Goal: Task Accomplishment & Management: Manage account settings

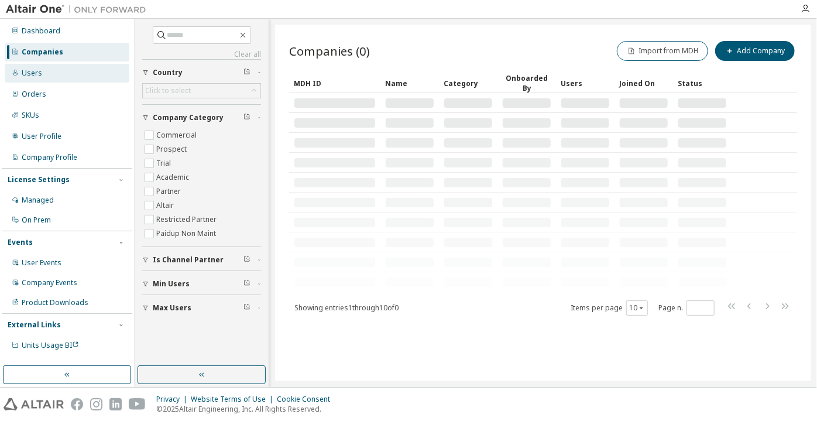
click at [82, 78] on div "Users" at bounding box center [67, 73] width 125 height 19
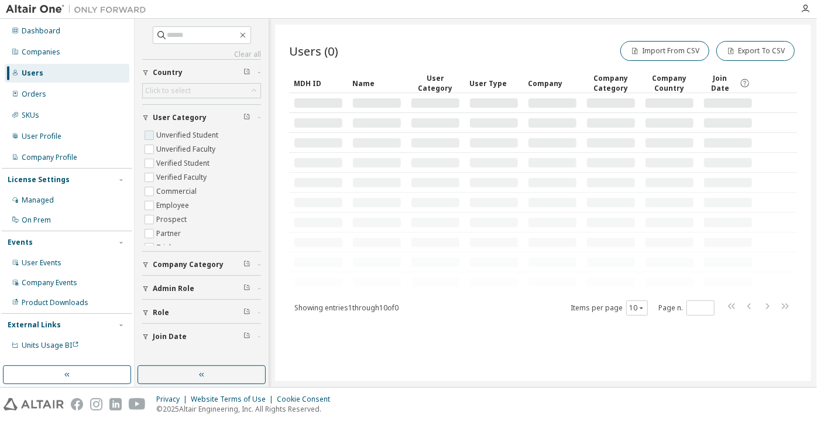
click at [172, 131] on label "Unverified Student" at bounding box center [188, 135] width 64 height 14
click at [176, 148] on label "Unverified Faculty" at bounding box center [186, 149] width 61 height 14
click at [201, 372] on icon "button" at bounding box center [201, 374] width 9 height 9
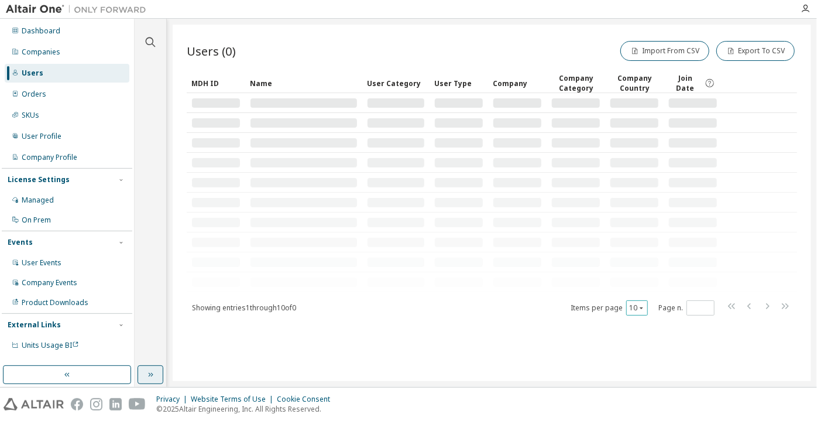
click at [638, 308] on icon "button" at bounding box center [641, 307] width 7 height 7
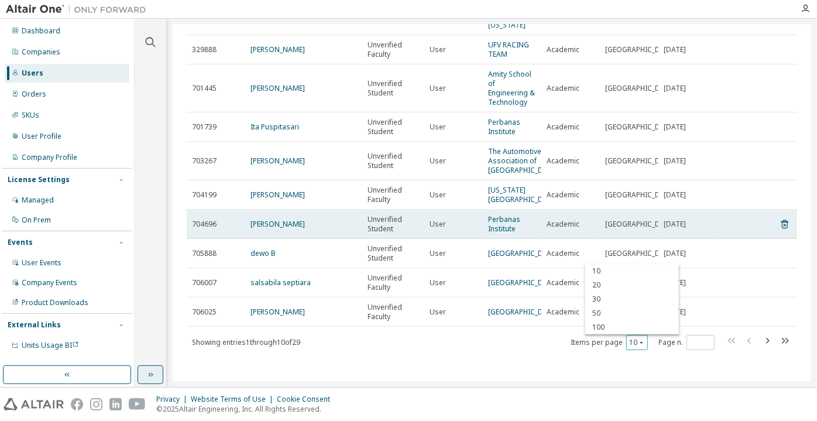
scroll to position [142, 0]
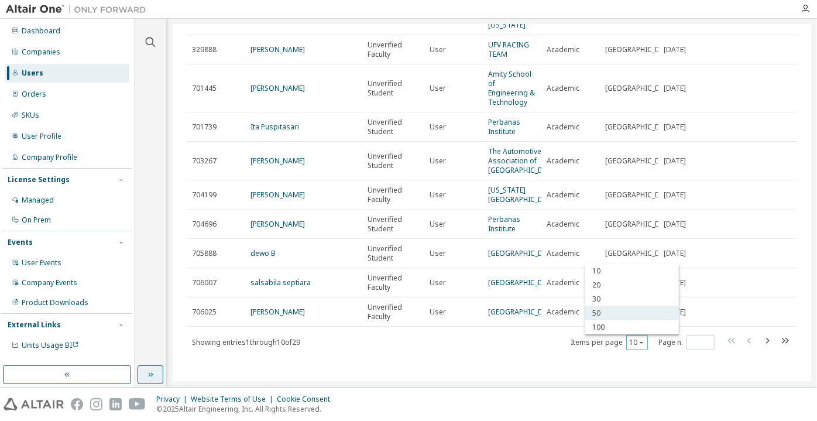
click at [628, 318] on div "50" at bounding box center [632, 313] width 94 height 14
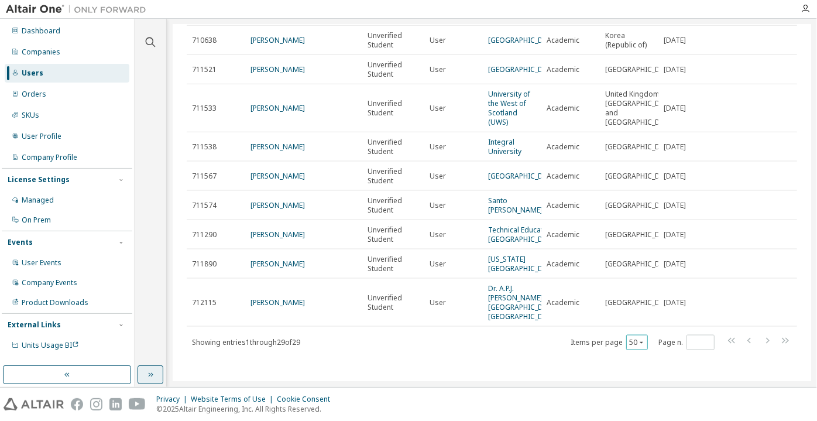
scroll to position [798, 0]
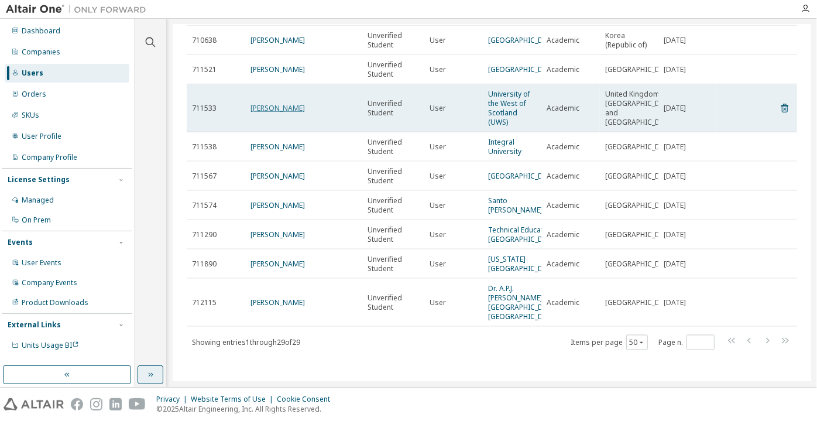
click at [260, 113] on link "Umar Butt" at bounding box center [278, 108] width 54 height 10
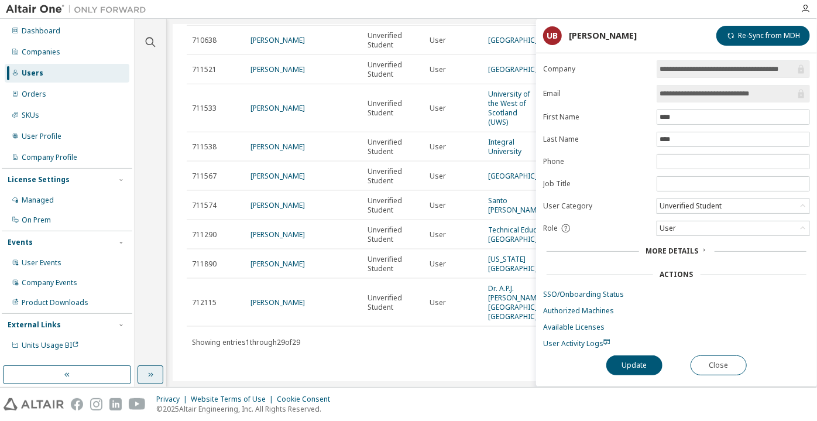
click at [677, 206] on div "Unverified Student" at bounding box center [691, 206] width 66 height 13
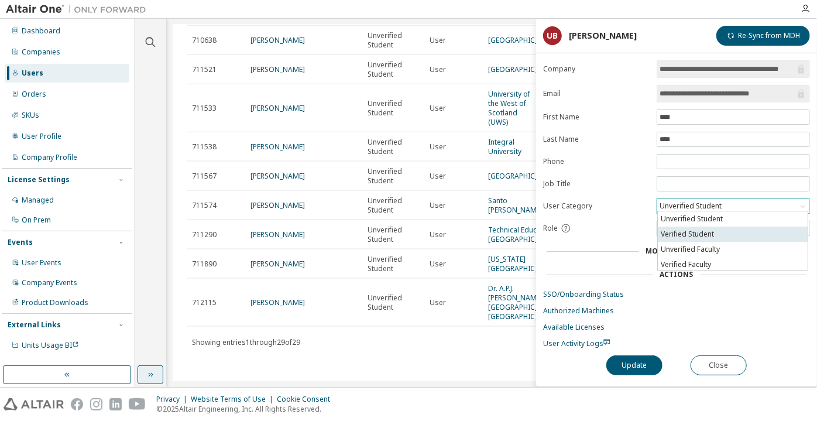
click at [681, 234] on li "Verified Student" at bounding box center [733, 234] width 150 height 15
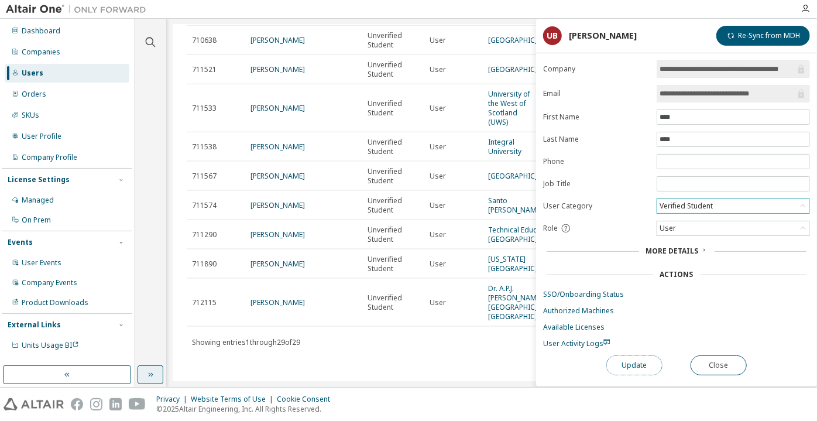
click at [640, 362] on button "Update" at bounding box center [634, 365] width 56 height 20
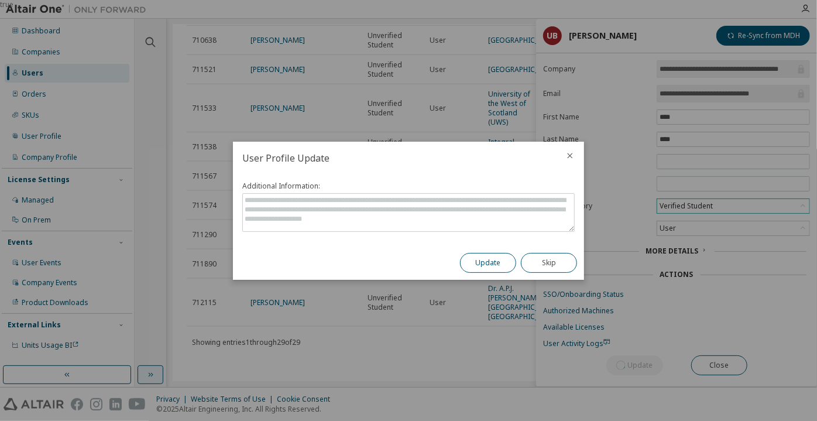
click at [494, 259] on button "Update" at bounding box center [488, 263] width 56 height 20
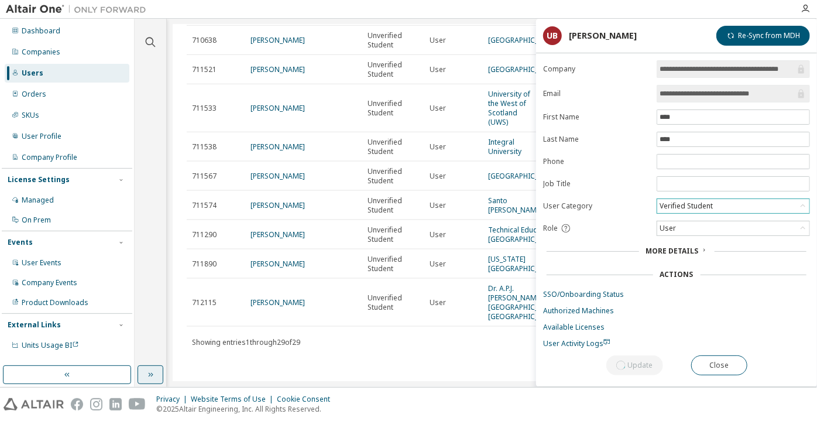
scroll to position [760, 0]
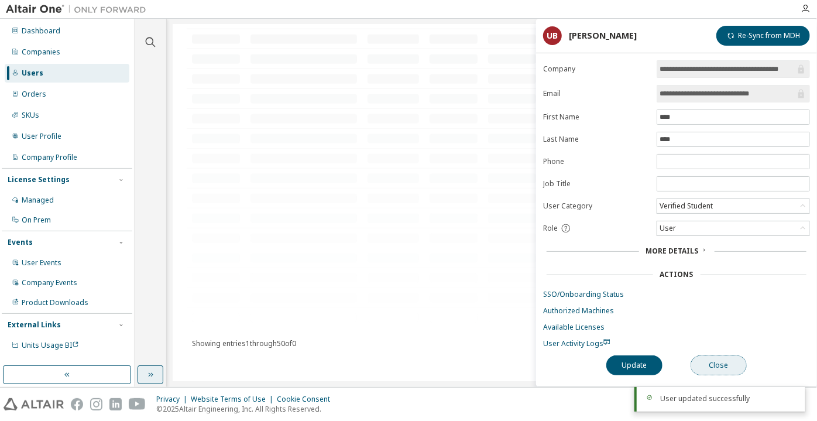
click at [695, 359] on button "Close" at bounding box center [719, 365] width 56 height 20
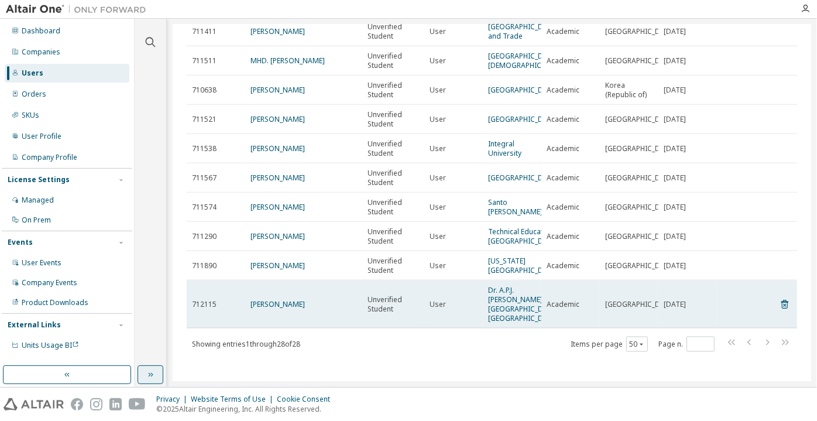
scroll to position [606, 0]
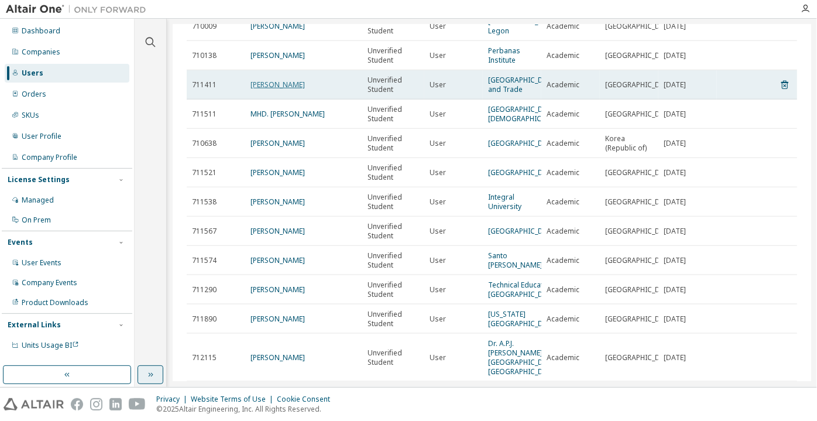
click at [260, 90] on link "Lai Ngoc" at bounding box center [278, 85] width 54 height 10
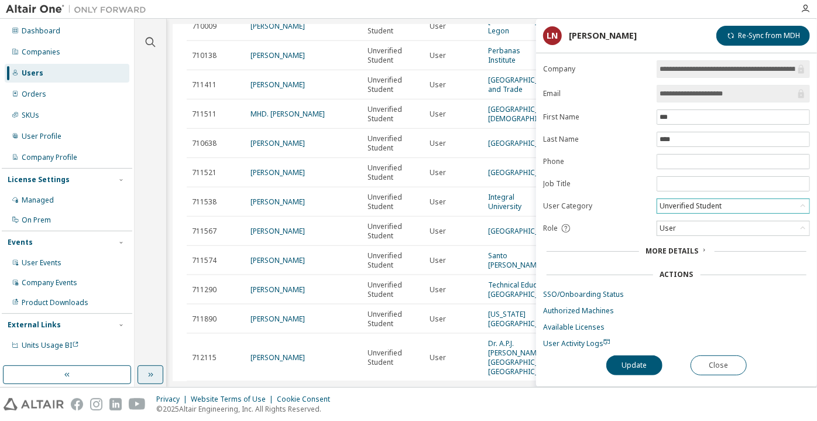
click at [683, 204] on div "Unverified Student" at bounding box center [691, 206] width 66 height 13
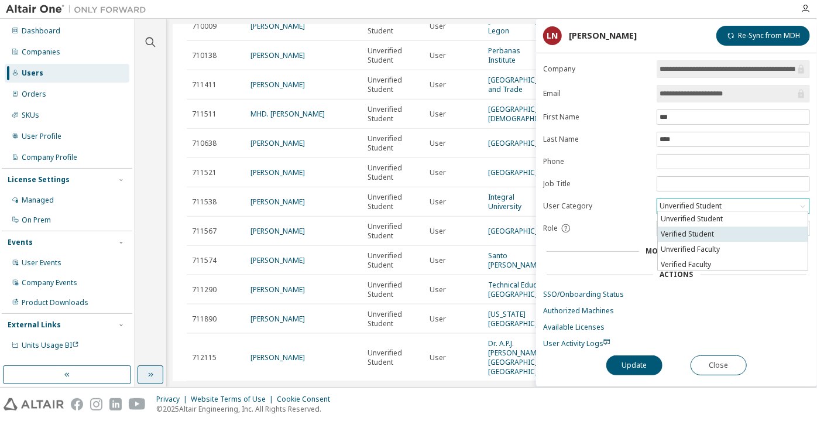
click at [691, 233] on li "Verified Student" at bounding box center [733, 234] width 150 height 15
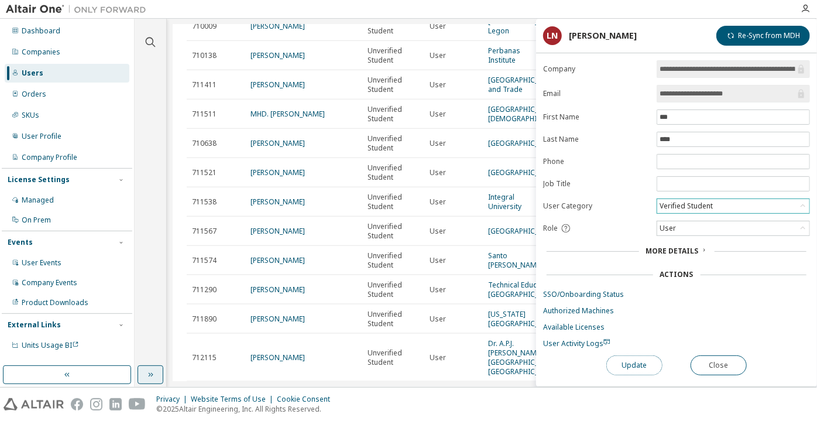
click at [621, 366] on button "Update" at bounding box center [634, 365] width 56 height 20
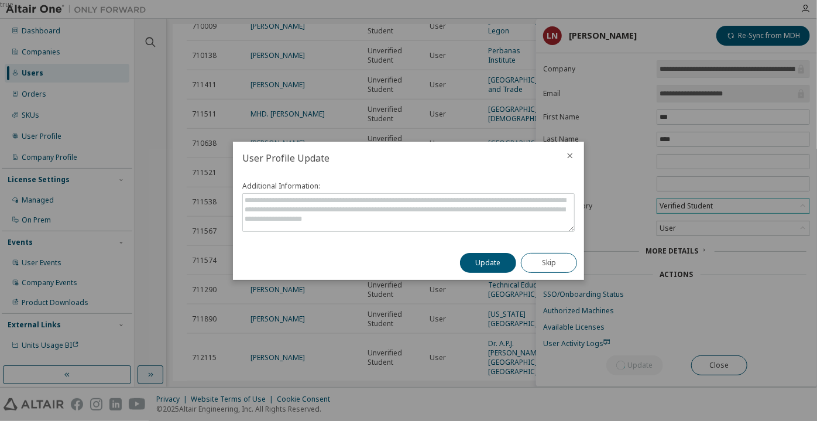
drag, startPoint x: 749, startPoint y: 65, endPoint x: 809, endPoint y: 59, distance: 60.6
click at [809, 59] on div "true" at bounding box center [408, 210] width 817 height 421
click at [498, 266] on button "Update" at bounding box center [488, 263] width 56 height 20
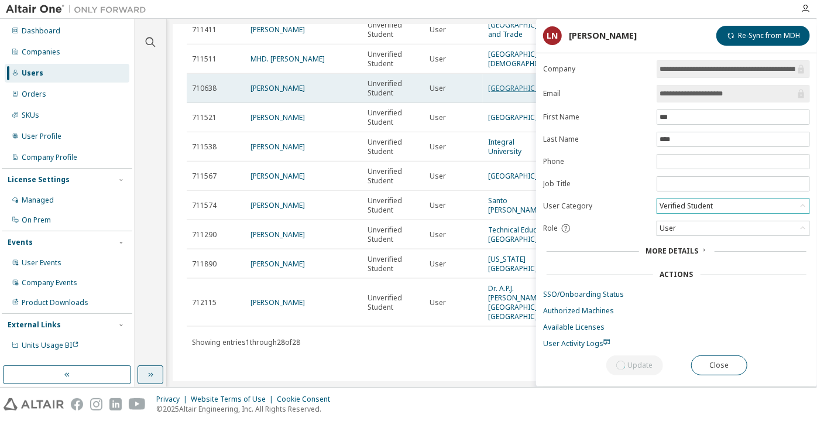
scroll to position [712, 0]
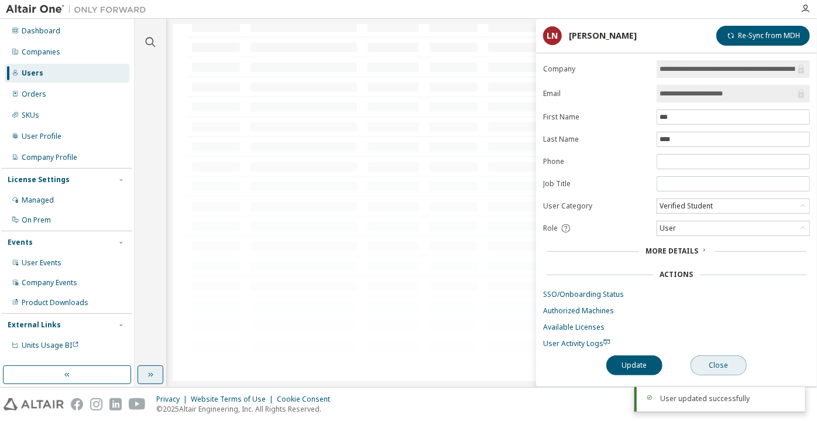
click at [712, 367] on button "Close" at bounding box center [719, 365] width 56 height 20
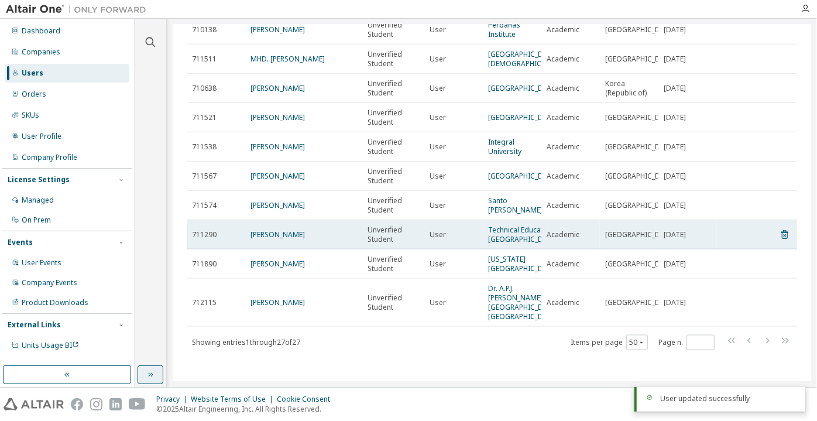
scroll to position [771, 0]
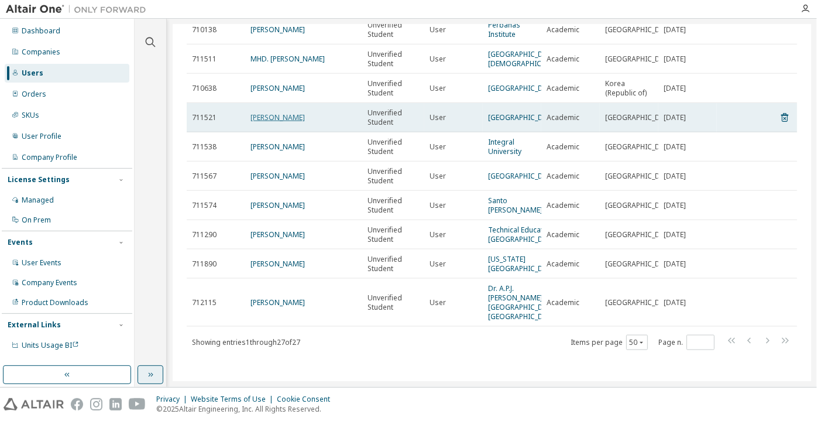
click at [266, 112] on link "junhong chen" at bounding box center [278, 117] width 54 height 10
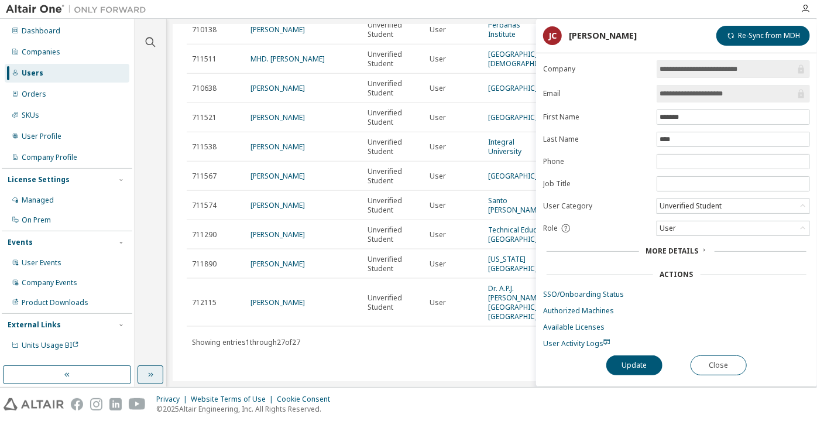
click at [672, 201] on div "Unverified Student" at bounding box center [691, 206] width 66 height 13
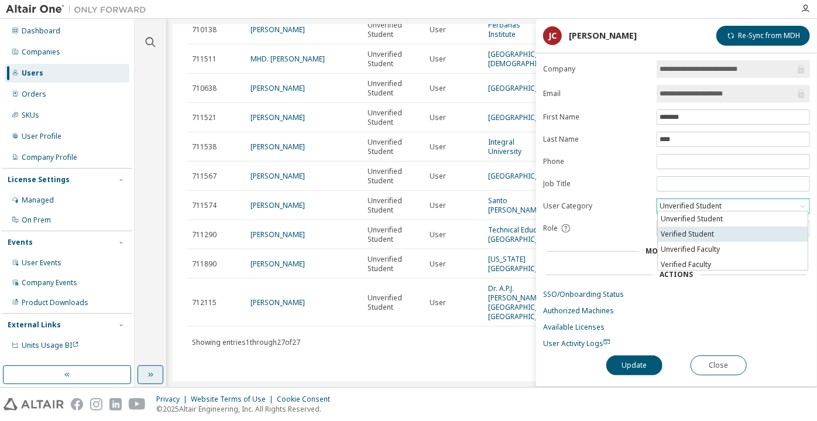
click at [685, 229] on li "Verified Student" at bounding box center [733, 234] width 150 height 15
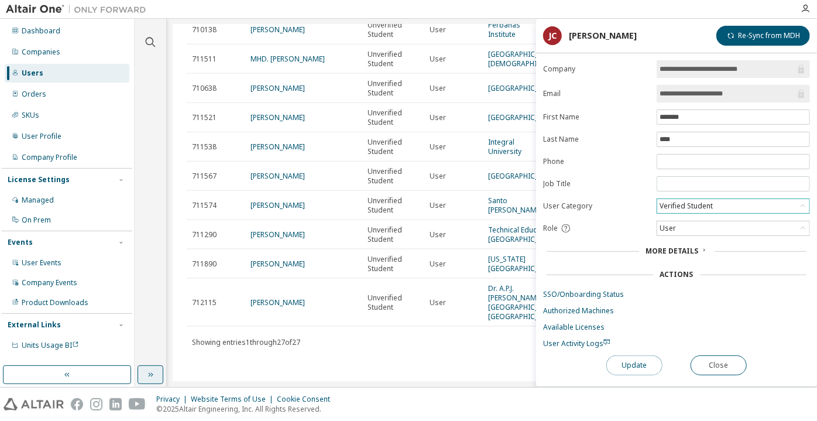
click at [629, 363] on button "Update" at bounding box center [634, 365] width 56 height 20
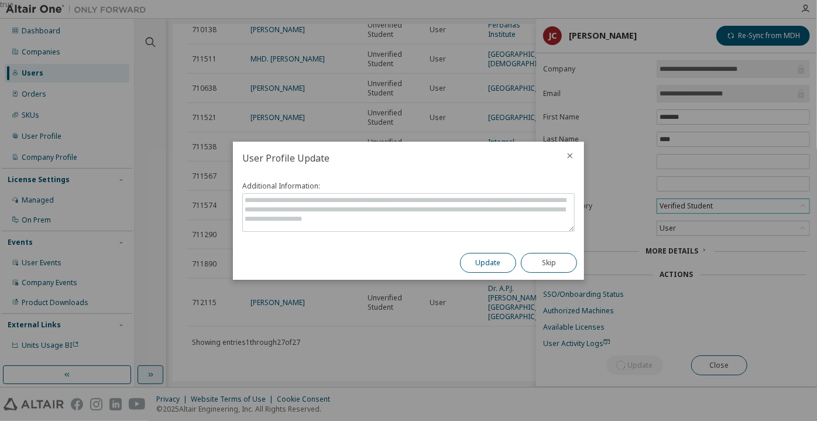
click at [508, 264] on button "Update" at bounding box center [488, 263] width 56 height 20
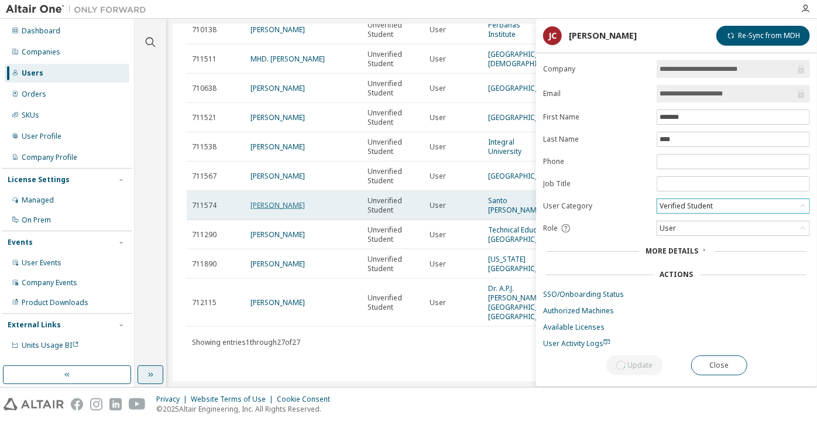
click at [288, 200] on link "ivan alexander orellana grobier" at bounding box center [278, 205] width 54 height 10
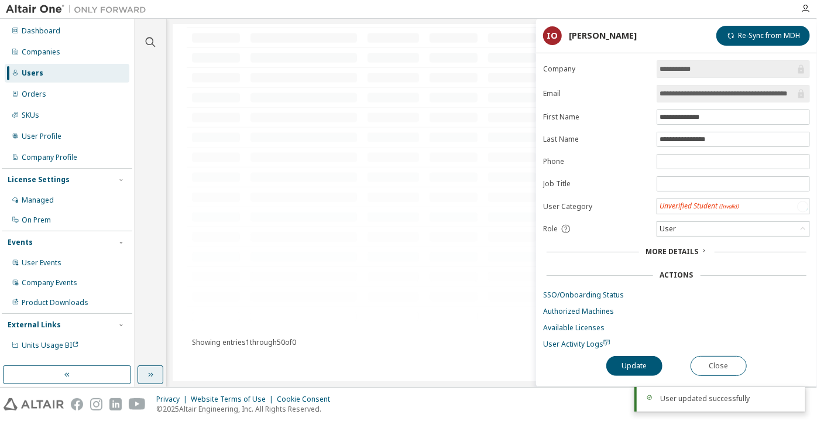
scroll to position [760, 0]
click at [701, 205] on div "Unverified Student" at bounding box center [691, 206] width 66 height 13
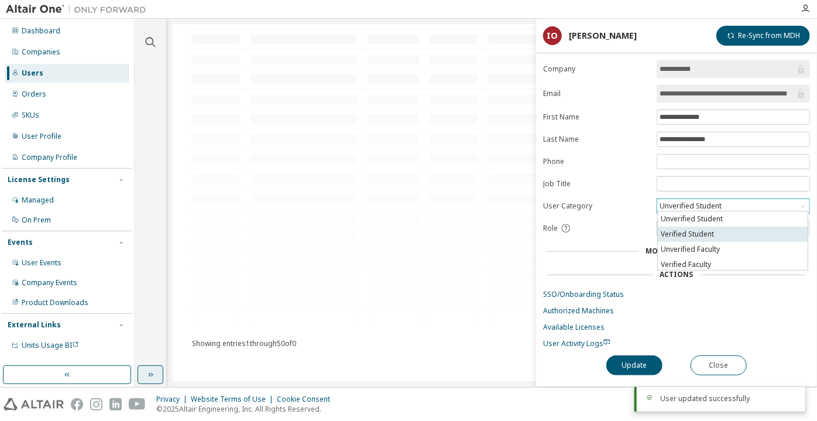
click at [712, 229] on li "Verified Student" at bounding box center [733, 234] width 150 height 15
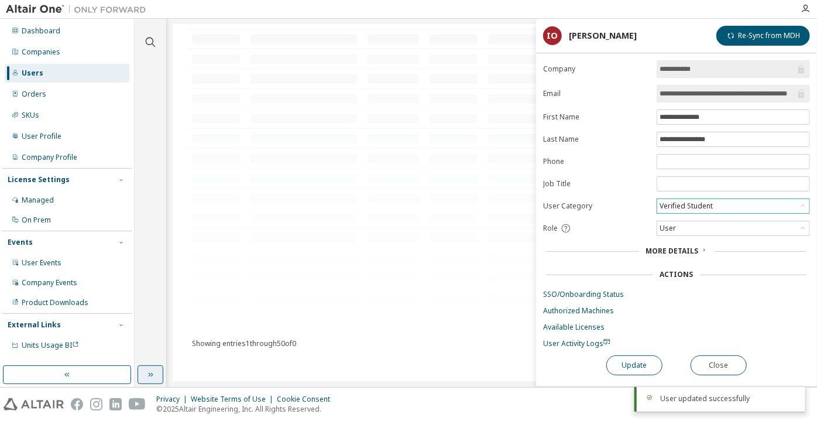
scroll to position [732, 0]
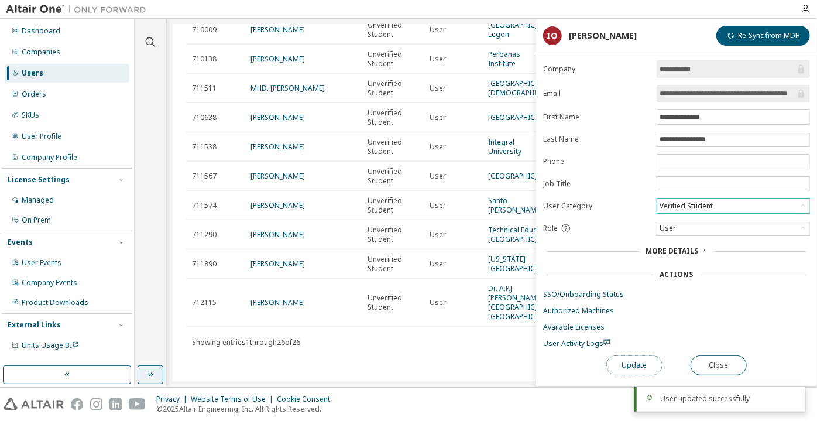
click at [635, 365] on button "Update" at bounding box center [634, 365] width 56 height 20
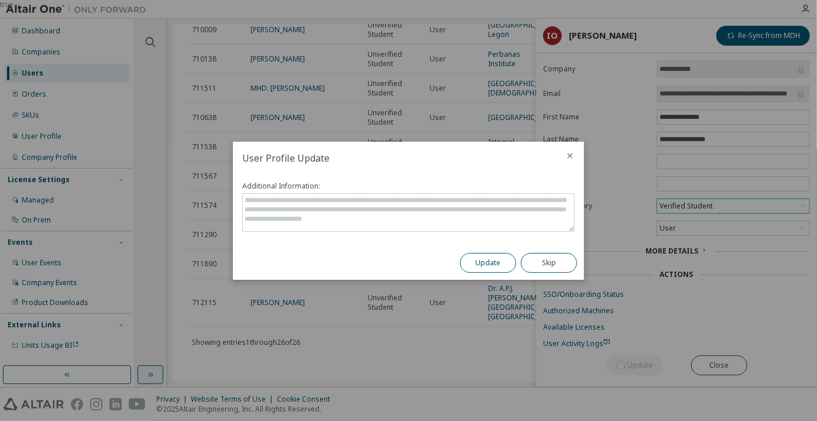
click at [495, 260] on button "Update" at bounding box center [488, 263] width 56 height 20
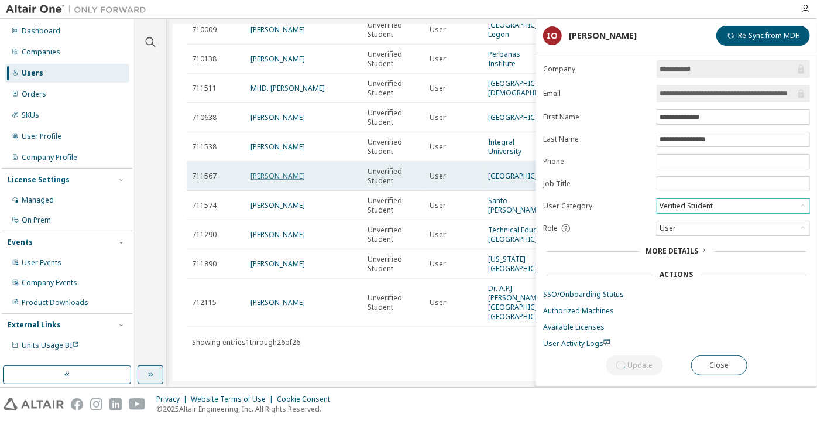
click at [264, 171] on link "Nazanin Kianinejad" at bounding box center [278, 176] width 54 height 10
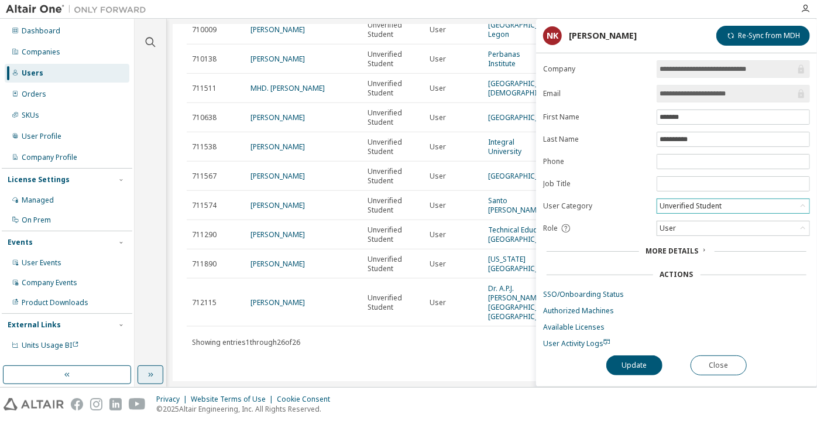
click at [693, 205] on div "Unverified Student" at bounding box center [691, 206] width 66 height 13
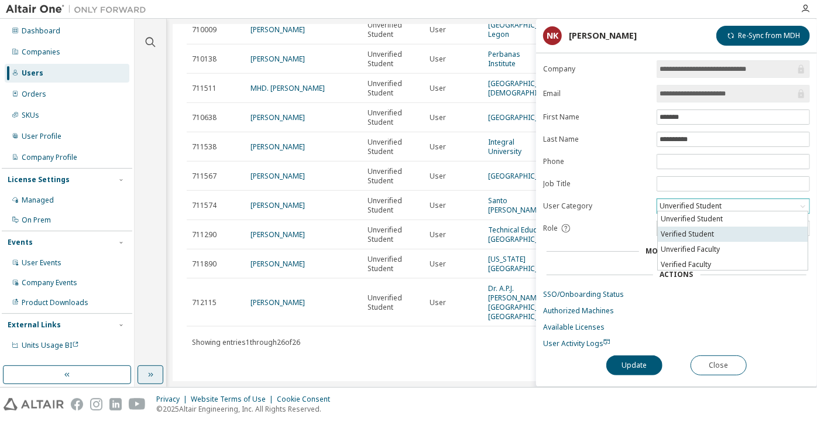
scroll to position [760, 0]
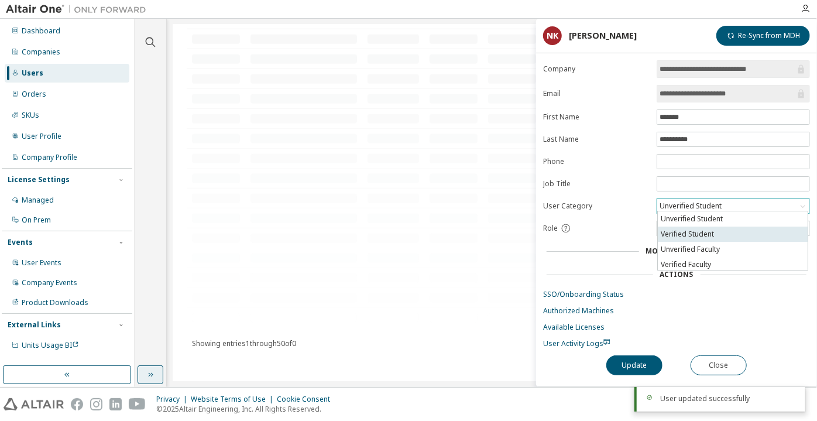
click at [700, 229] on li "Verified Student" at bounding box center [733, 234] width 150 height 15
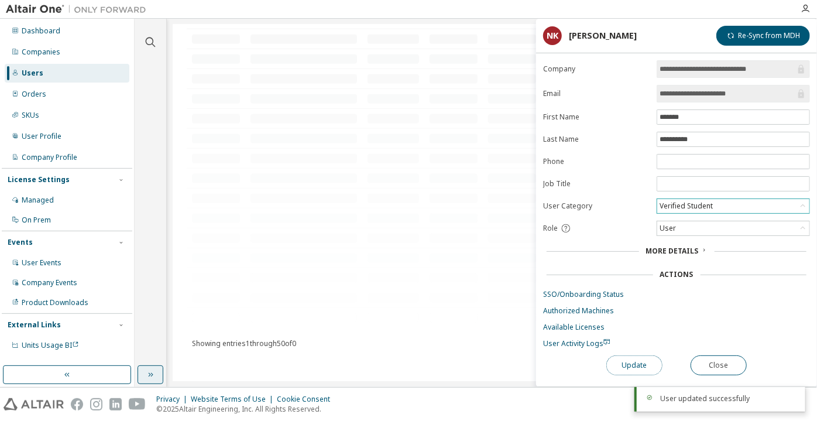
click at [633, 359] on button "Update" at bounding box center [634, 365] width 56 height 20
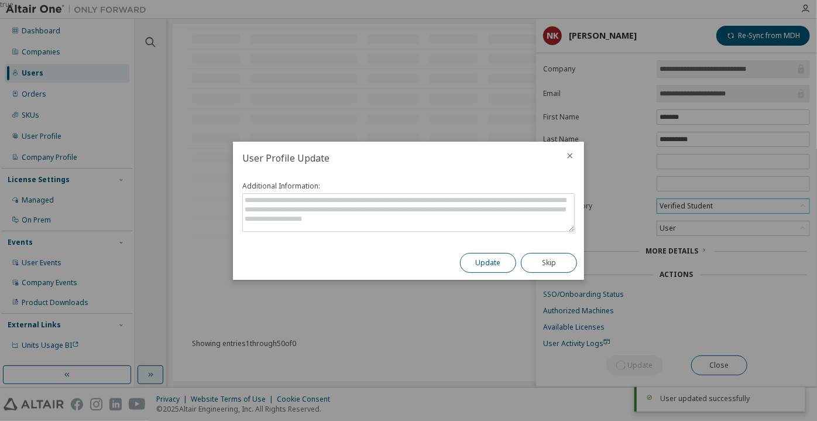
scroll to position [703, 0]
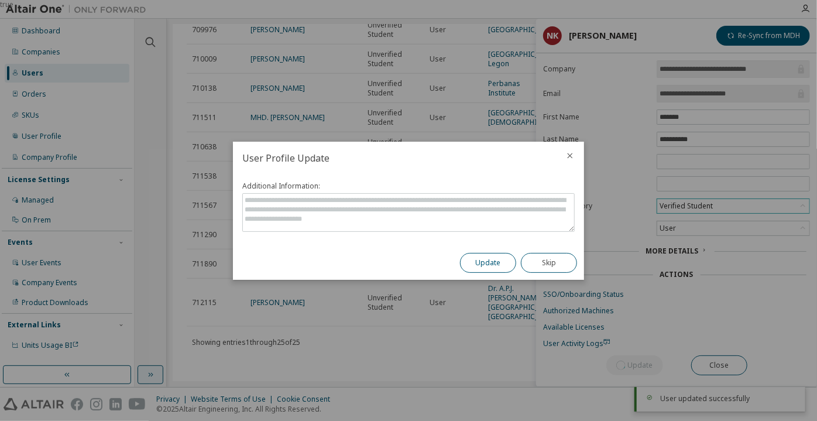
click at [505, 259] on button "Update" at bounding box center [488, 263] width 56 height 20
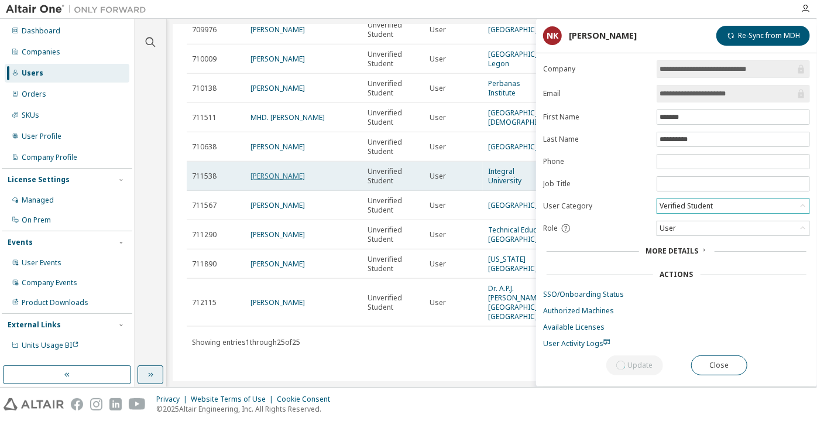
click at [284, 171] on link "FARHAN AHMAD" at bounding box center [278, 176] width 54 height 10
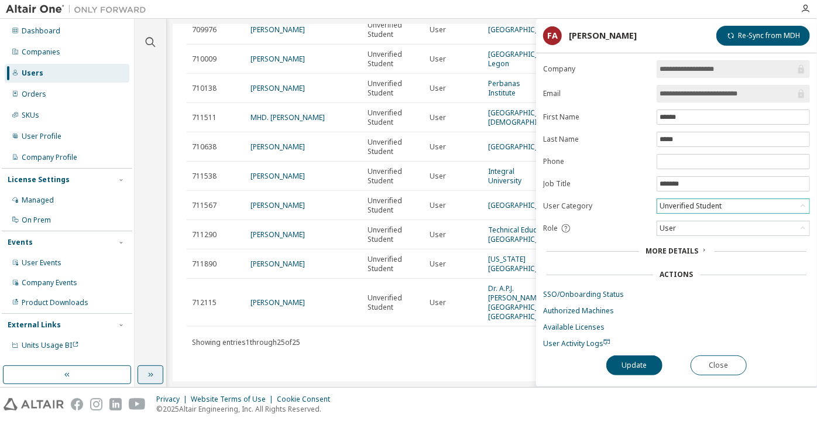
click at [673, 205] on div "Unverified Student" at bounding box center [691, 206] width 66 height 13
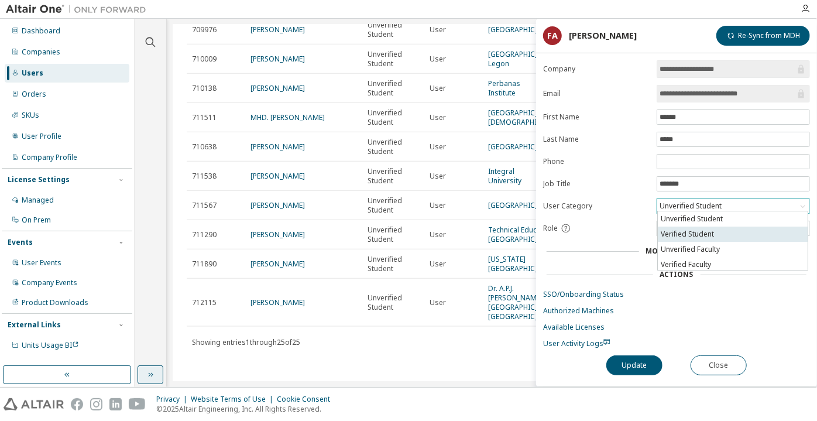
click at [688, 235] on li "Verified Student" at bounding box center [733, 234] width 150 height 15
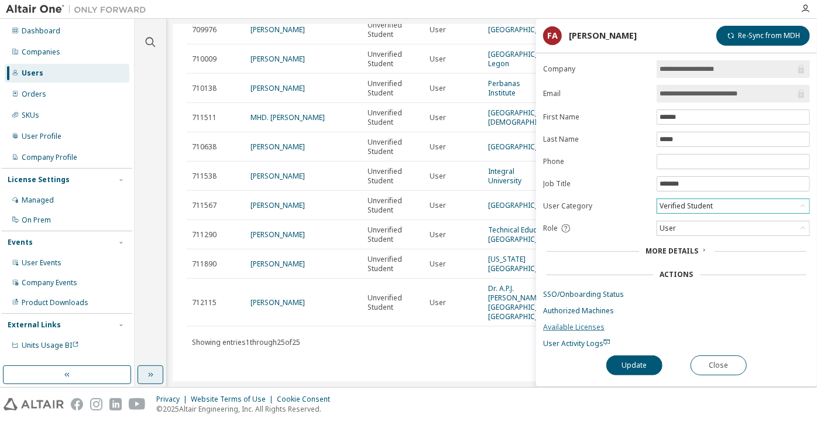
scroll to position [760, 0]
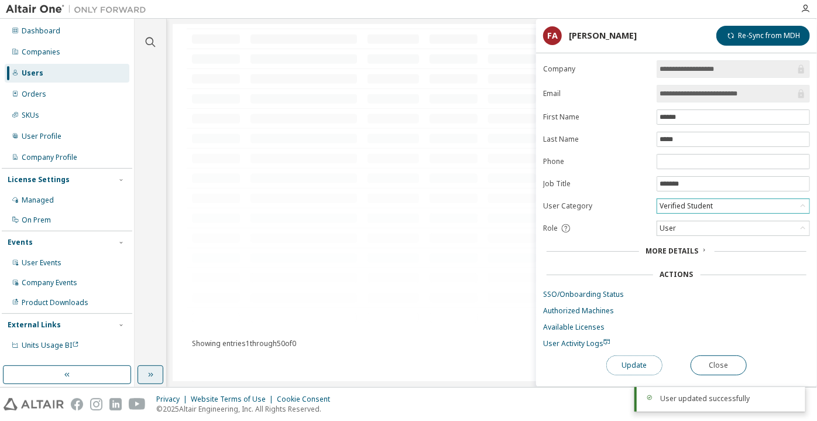
click at [624, 359] on button "Update" at bounding box center [634, 365] width 56 height 20
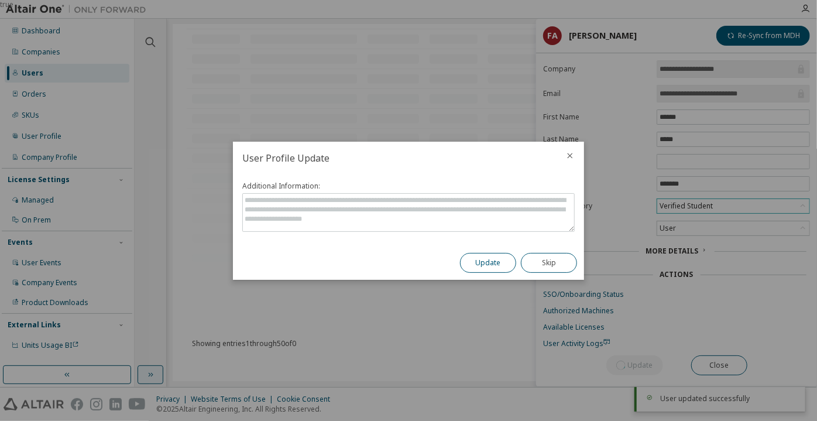
click at [512, 265] on button "Update" at bounding box center [488, 263] width 56 height 20
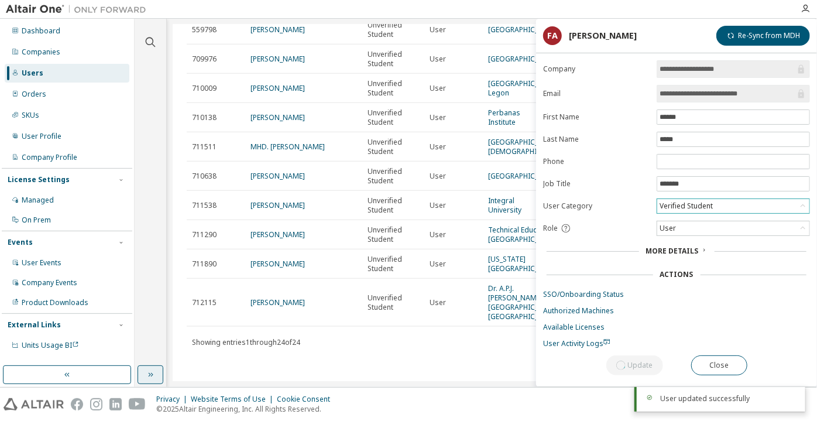
scroll to position [664, 0]
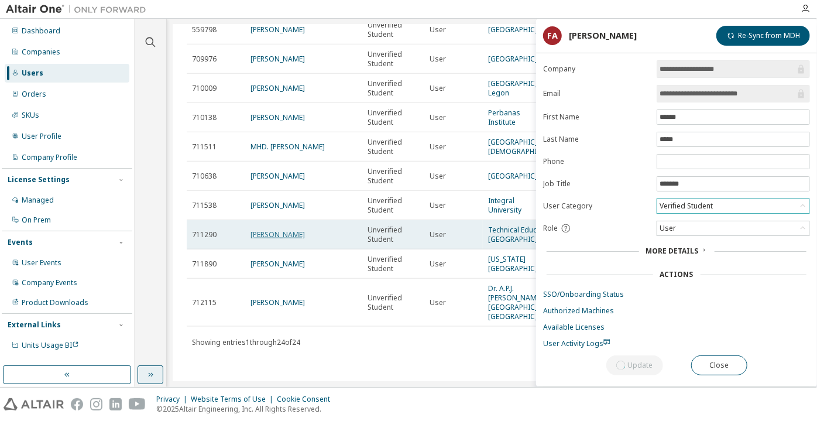
click at [289, 229] on link "Mikkel Krogh Johansen" at bounding box center [278, 234] width 54 height 10
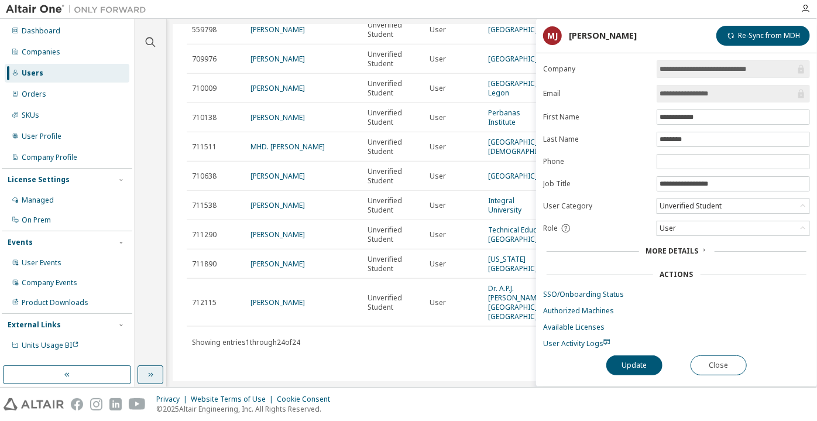
scroll to position [760, 0]
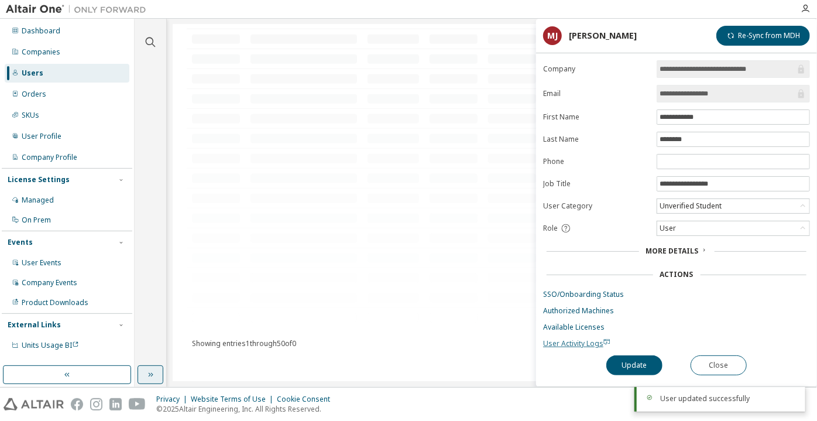
click at [569, 343] on span "User Activity Logs" at bounding box center [576, 343] width 67 height 10
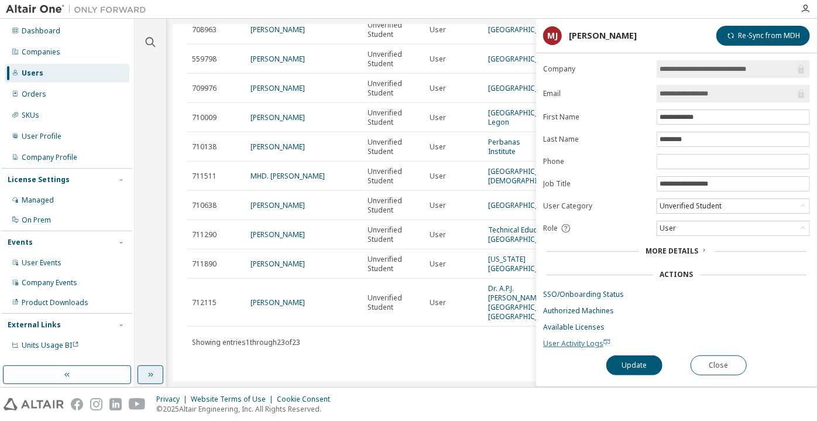
scroll to position [635, 0]
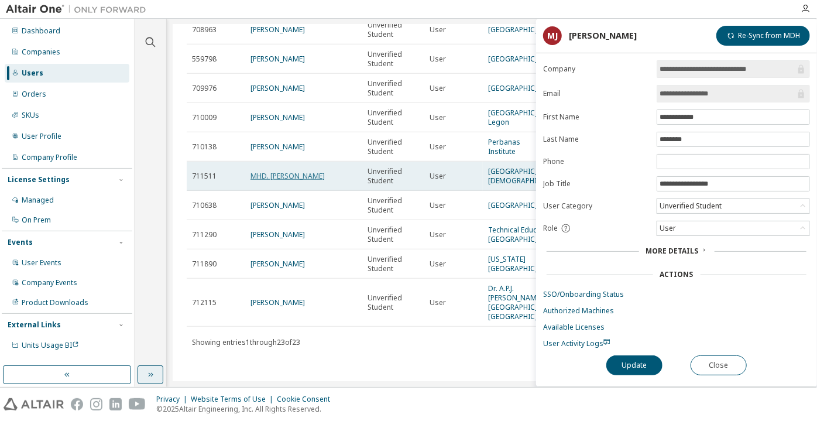
click at [299, 171] on link "MHD. Nabil arkan" at bounding box center [288, 176] width 74 height 10
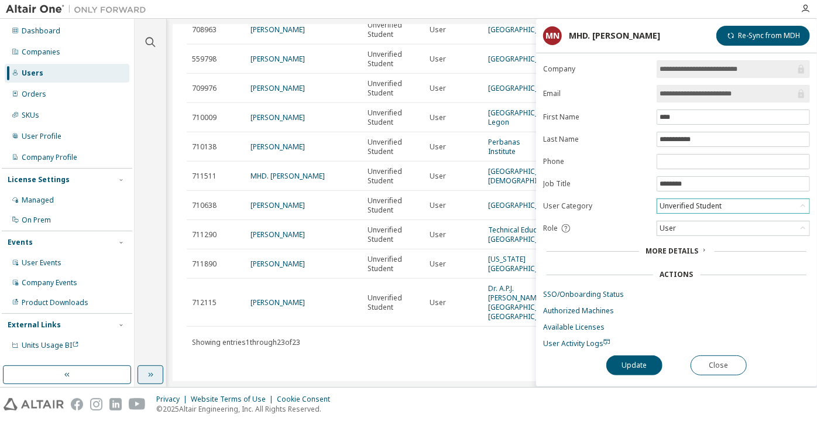
click at [683, 208] on div "Unverified Student" at bounding box center [691, 206] width 66 height 13
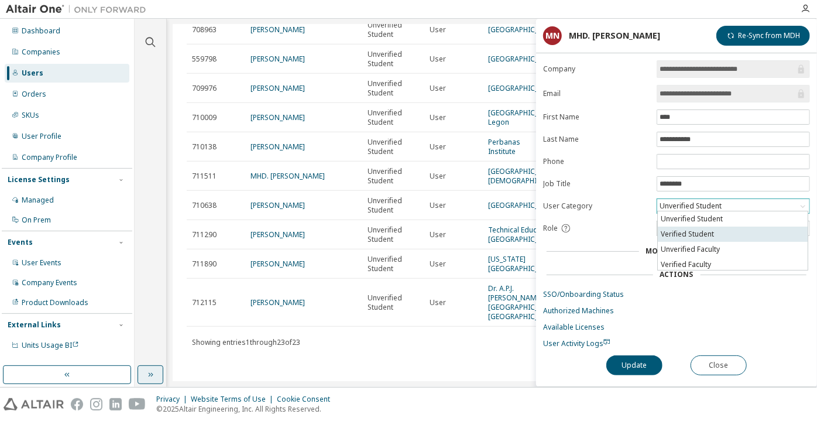
click at [696, 239] on li "Verified Student" at bounding box center [733, 234] width 150 height 15
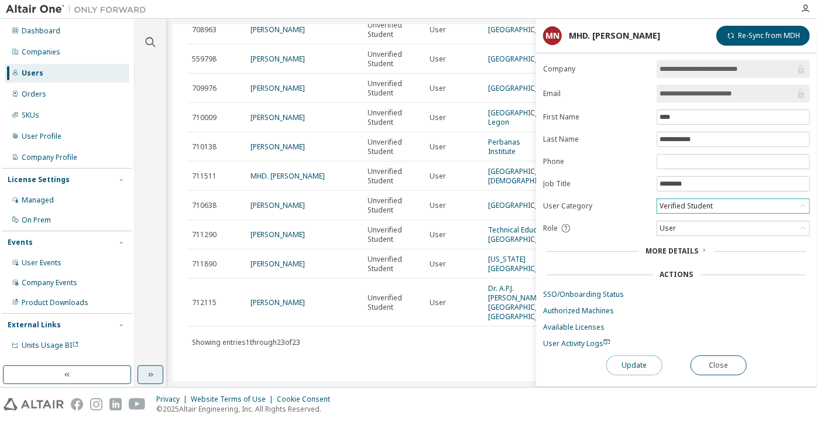
click at [643, 358] on button "Update" at bounding box center [634, 365] width 56 height 20
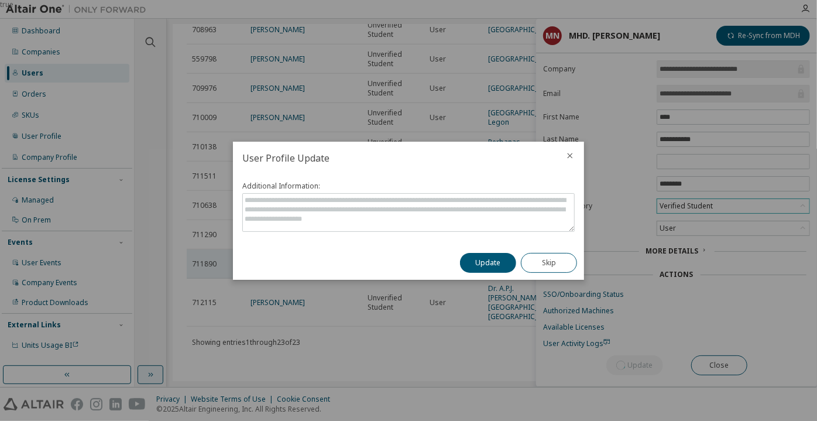
click at [465, 262] on button "Update" at bounding box center [488, 263] width 56 height 20
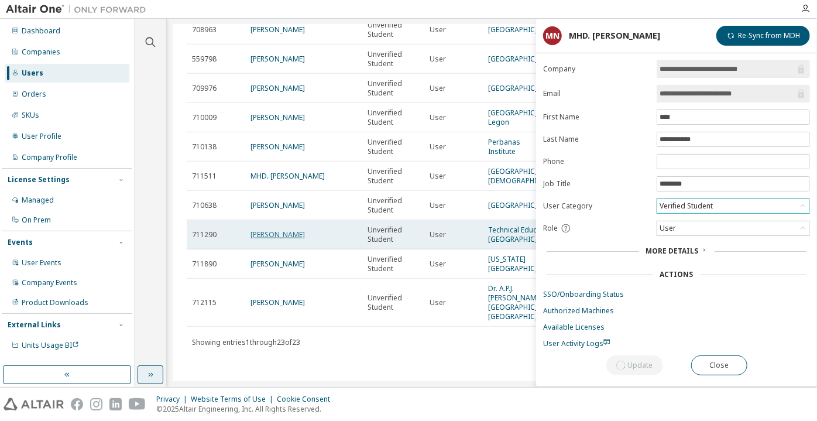
click at [266, 229] on link "Mikkel Krogh Johansen" at bounding box center [278, 234] width 54 height 10
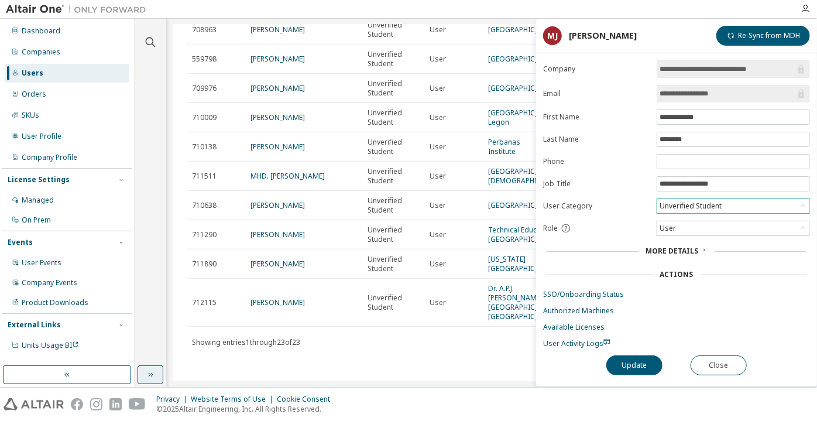
click at [695, 201] on div "Unverified Student" at bounding box center [691, 206] width 66 height 13
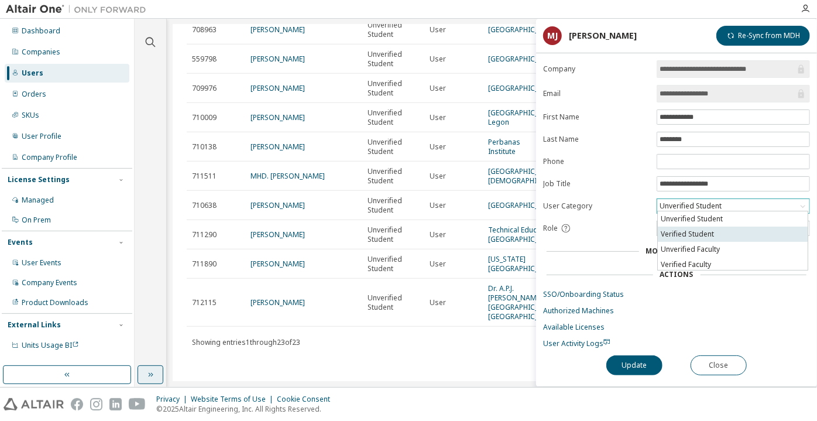
click at [693, 231] on li "Verified Student" at bounding box center [733, 234] width 150 height 15
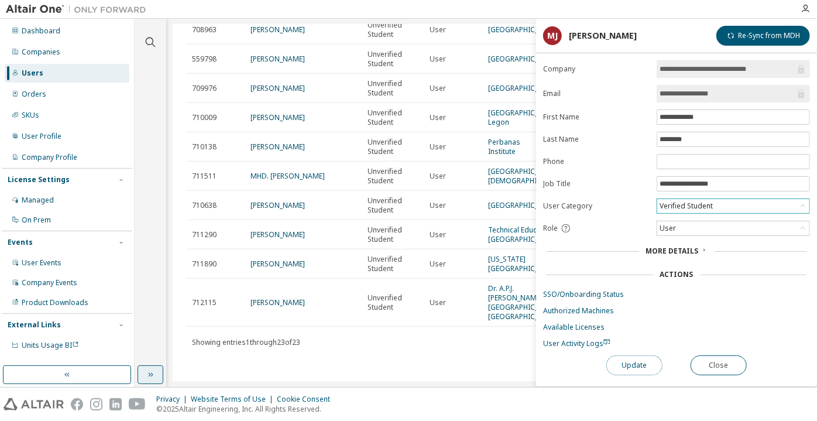
click at [640, 368] on button "Update" at bounding box center [634, 365] width 56 height 20
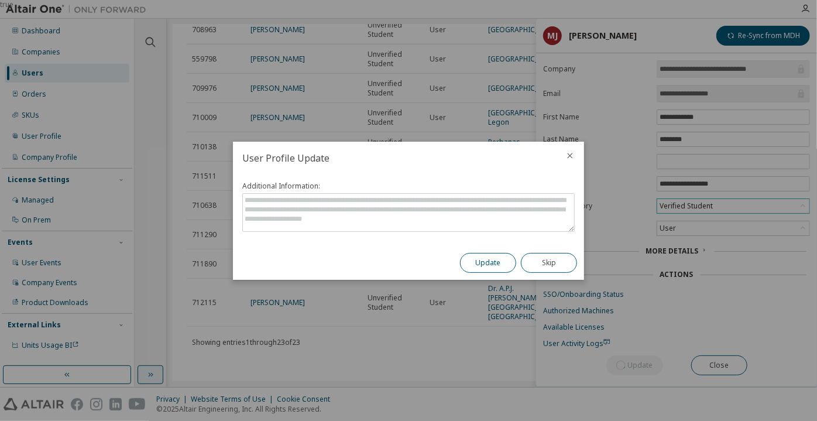
click at [494, 261] on button "Update" at bounding box center [488, 263] width 56 height 20
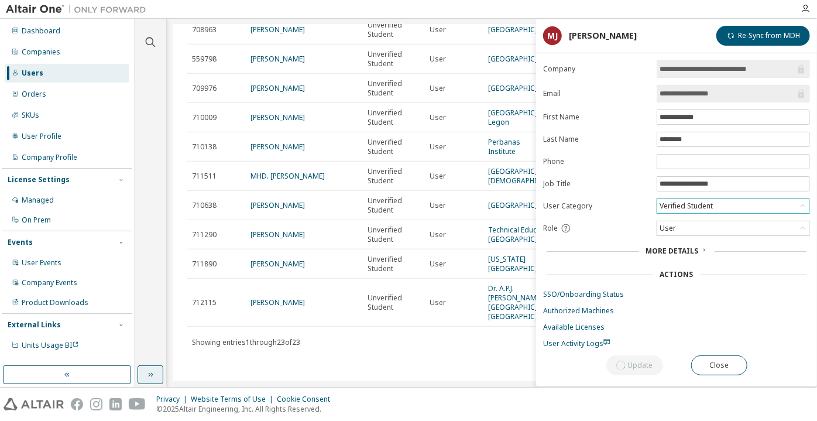
scroll to position [760, 0]
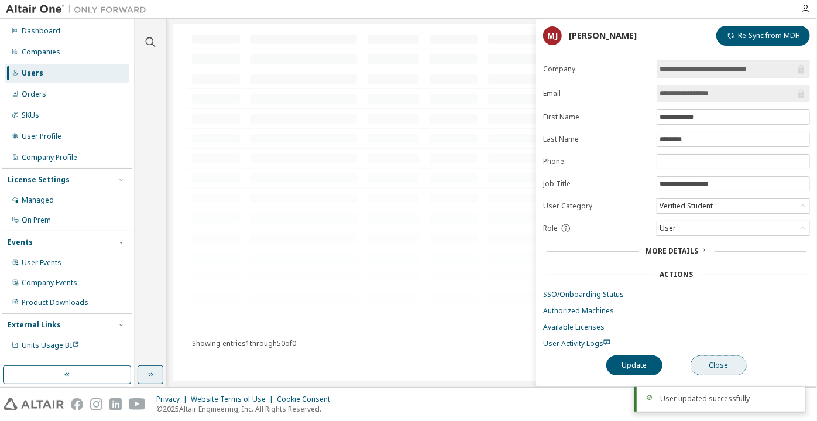
click at [708, 359] on button "Close" at bounding box center [719, 365] width 56 height 20
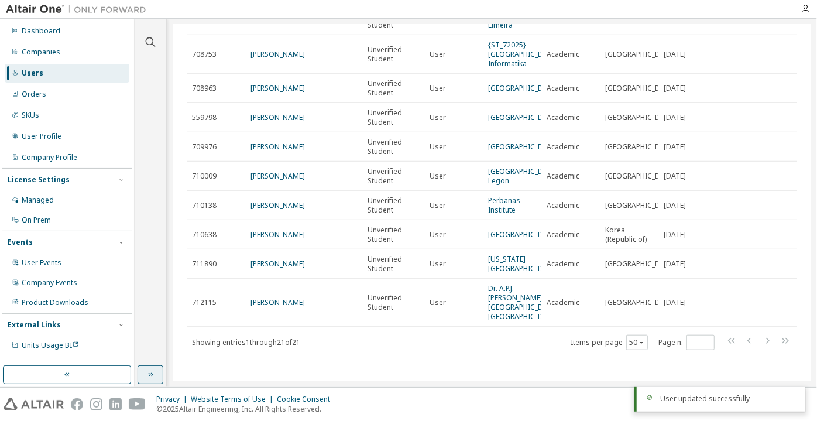
scroll to position [558, 0]
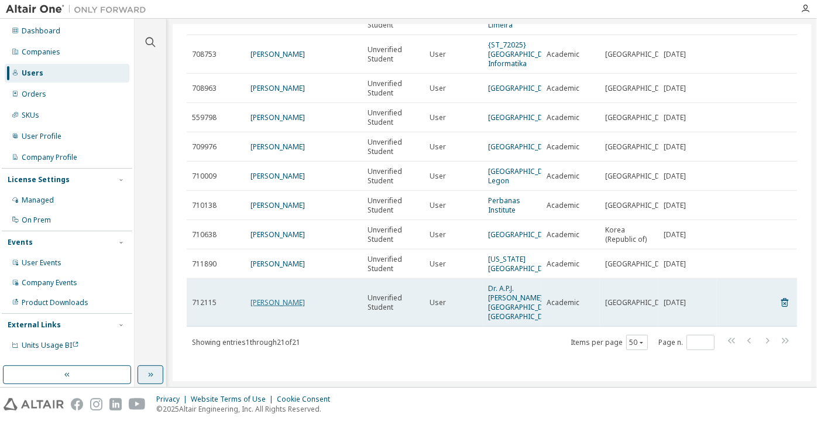
click at [284, 297] on link "Yashika Gupta" at bounding box center [278, 302] width 54 height 10
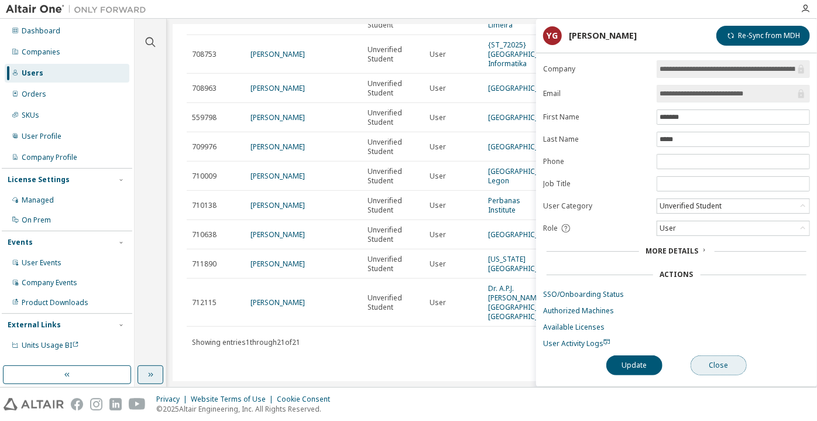
click at [727, 363] on button "Close" at bounding box center [719, 365] width 56 height 20
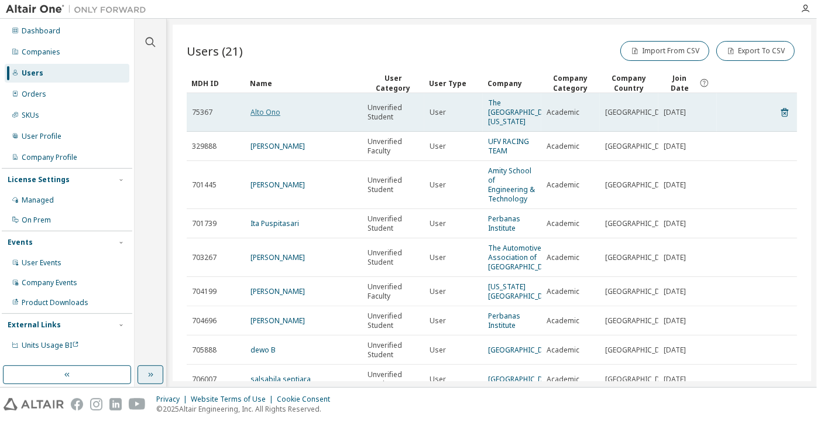
click at [268, 111] on link "Alto Ono" at bounding box center [266, 112] width 30 height 10
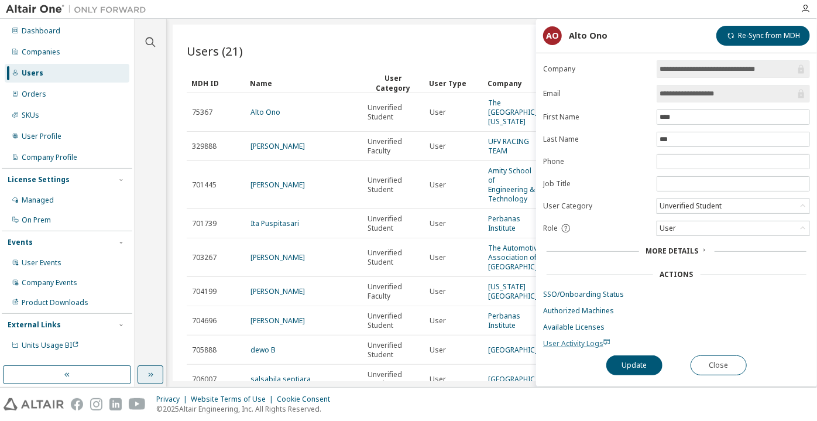
click at [563, 338] on span "User Activity Logs" at bounding box center [576, 343] width 67 height 10
click at [570, 342] on span "User Activity Logs" at bounding box center [576, 343] width 67 height 10
click at [670, 88] on input "**********" at bounding box center [728, 94] width 136 height 12
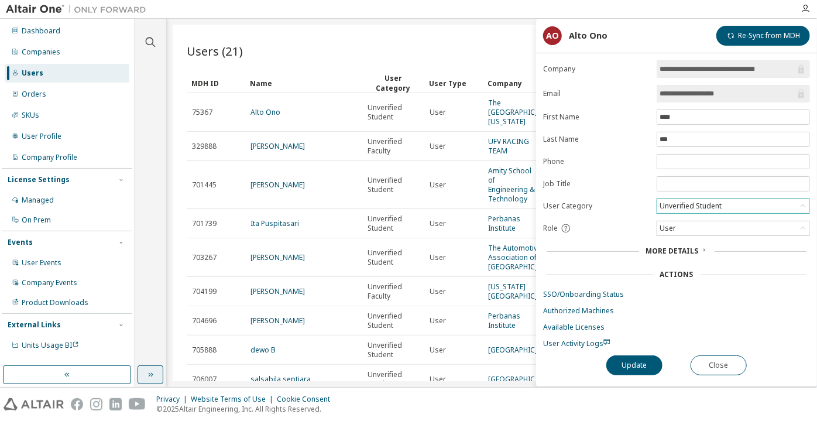
click at [684, 204] on div "Unverified Student" at bounding box center [691, 206] width 66 height 13
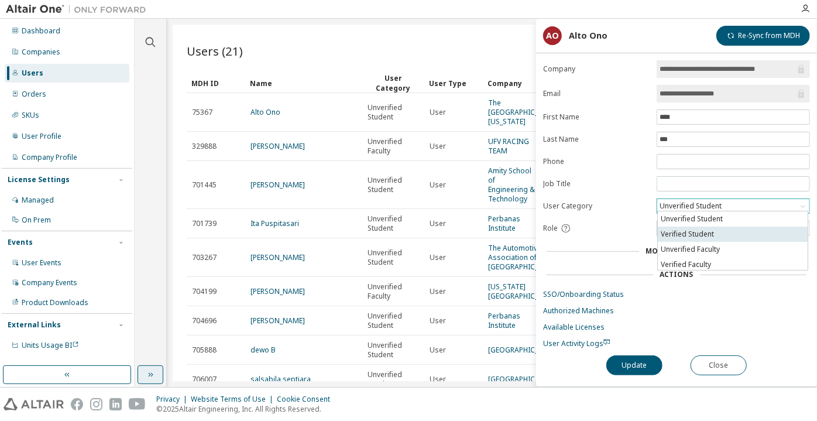
click at [681, 234] on li "Verified Student" at bounding box center [733, 234] width 150 height 15
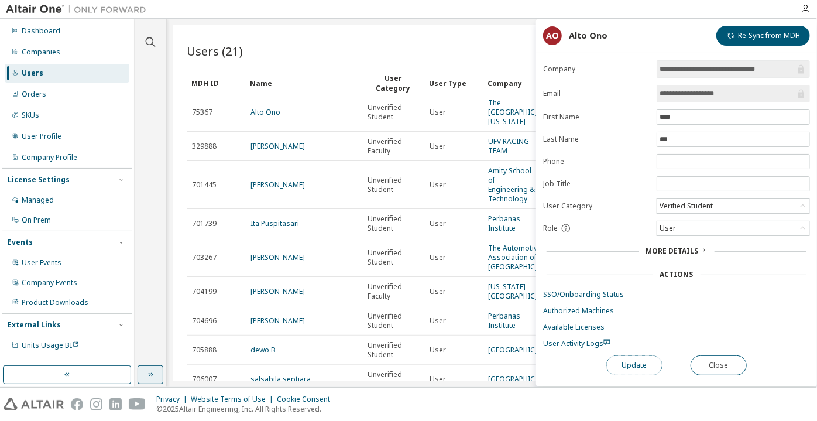
click at [638, 365] on button "Update" at bounding box center [634, 365] width 56 height 20
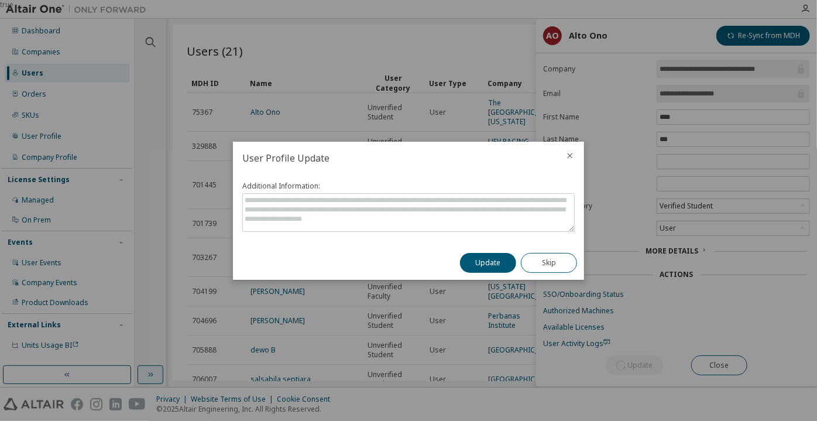
click at [522, 267] on div "Update Skip" at bounding box center [518, 263] width 131 height 34
click at [485, 272] on button "Update" at bounding box center [488, 263] width 56 height 20
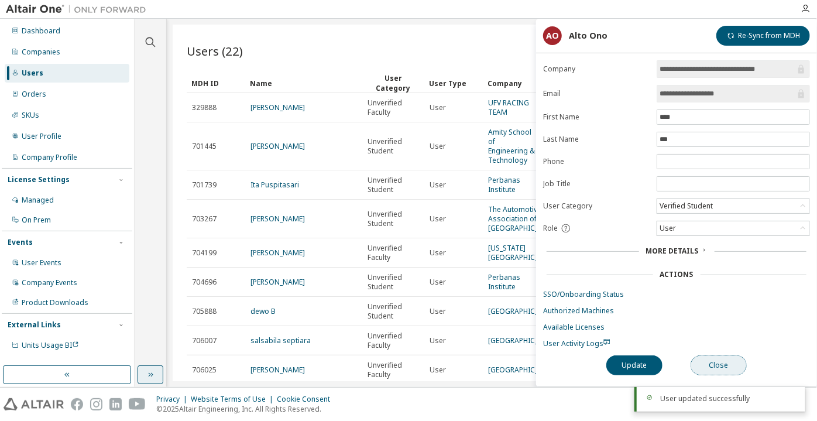
click at [713, 365] on button "Close" at bounding box center [719, 365] width 56 height 20
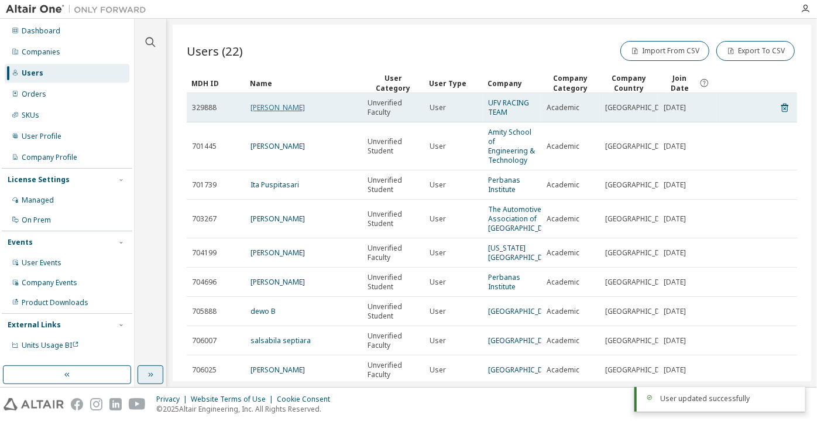
click at [275, 102] on link "Jose Ossorio" at bounding box center [278, 107] width 54 height 10
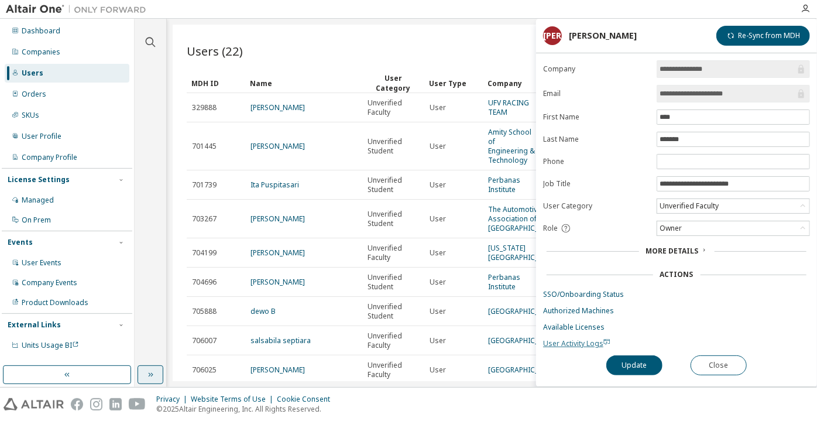
click at [571, 340] on span "User Activity Logs" at bounding box center [576, 343] width 67 height 10
drag, startPoint x: 758, startPoint y: 89, endPoint x: 694, endPoint y: 96, distance: 64.8
click at [694, 96] on input "**********" at bounding box center [728, 94] width 136 height 12
click at [732, 200] on div "Unverified Faculty" at bounding box center [733, 206] width 152 height 14
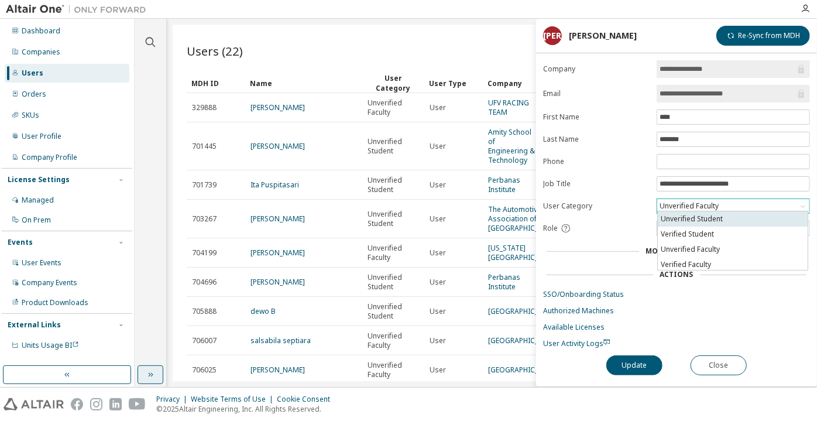
click at [716, 225] on li "Unverified Student" at bounding box center [733, 218] width 150 height 15
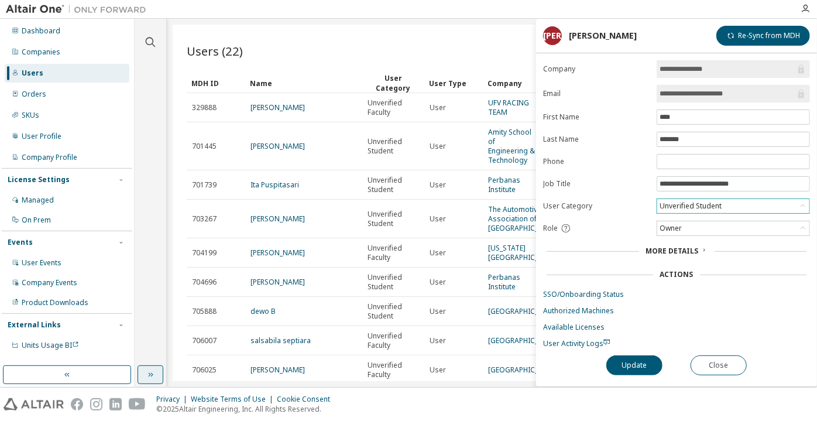
click at [713, 205] on div "Unverified Student" at bounding box center [691, 206] width 66 height 13
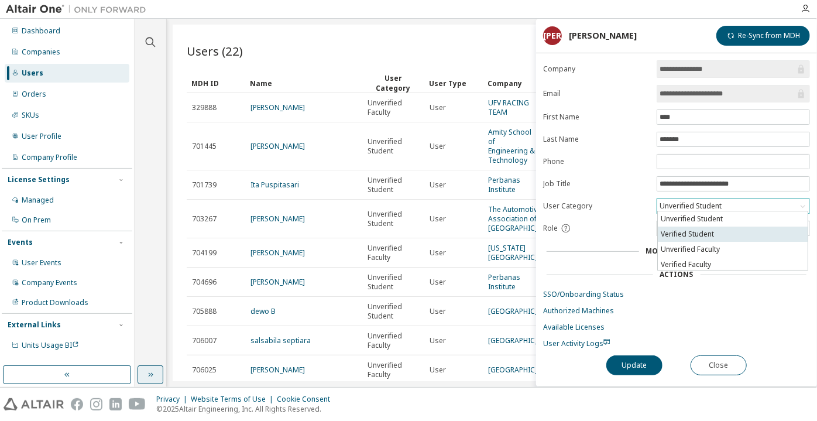
click at [702, 236] on li "Verified Student" at bounding box center [733, 234] width 150 height 15
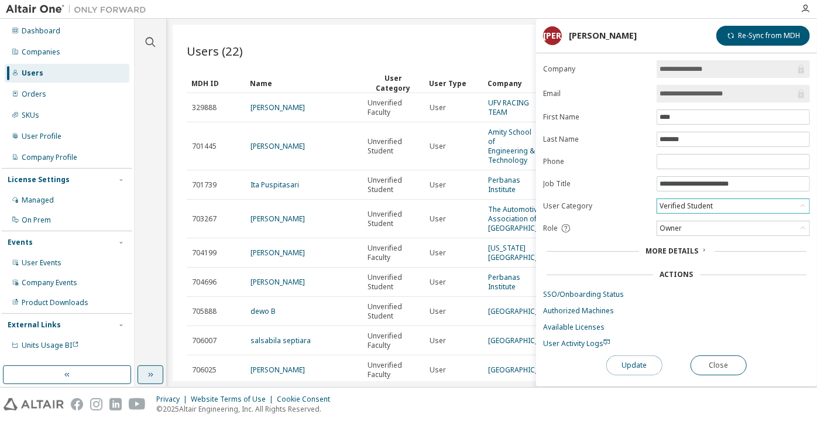
click at [635, 356] on button "Update" at bounding box center [634, 365] width 56 height 20
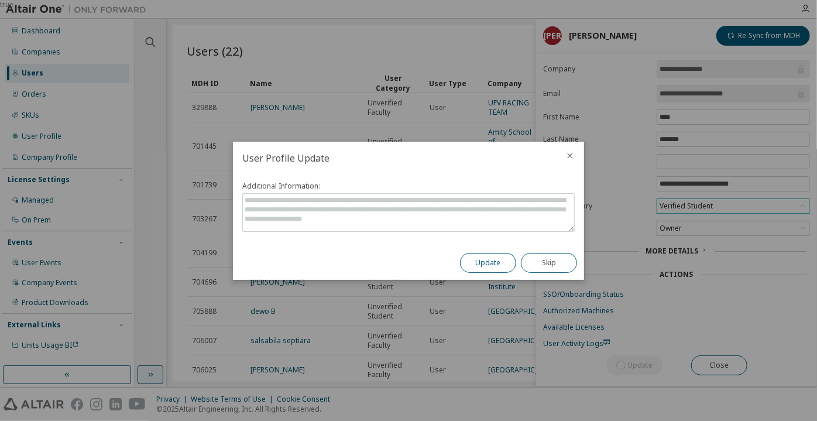
click at [502, 255] on button "Update" at bounding box center [488, 263] width 56 height 20
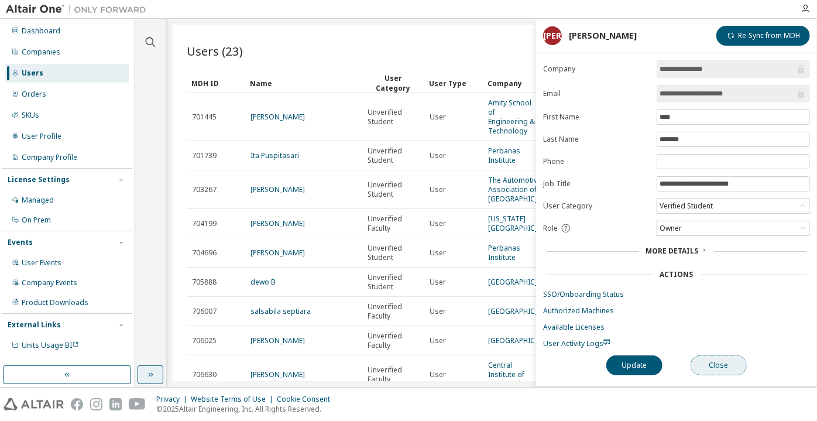
click at [719, 355] on button "Close" at bounding box center [719, 365] width 56 height 20
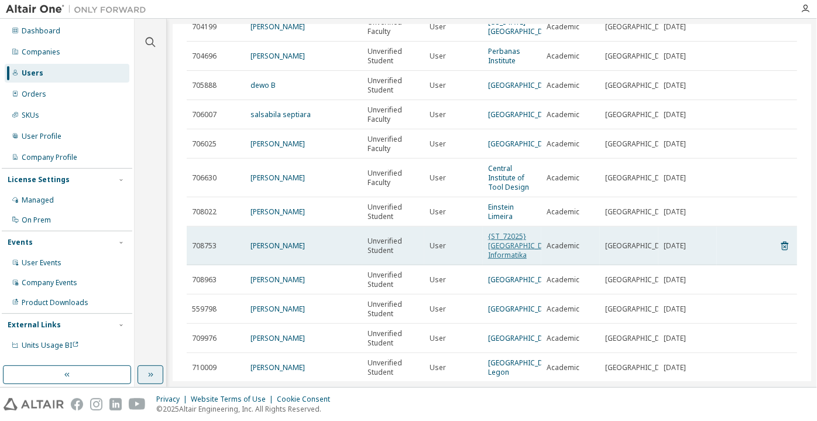
scroll to position [212, 0]
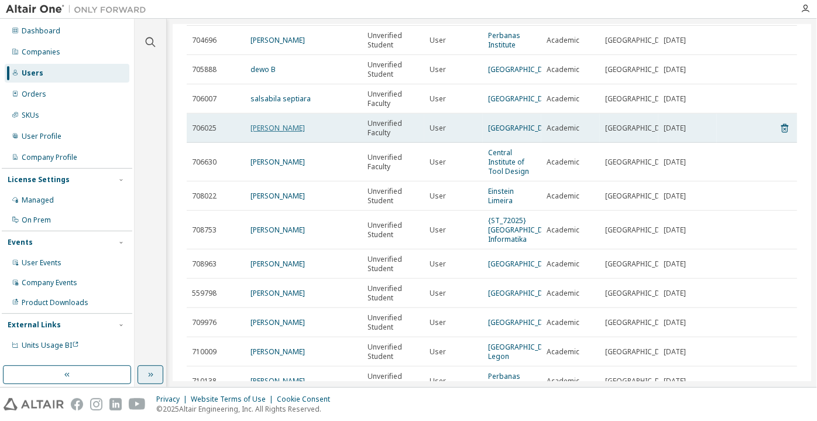
click at [281, 133] on link "Vaishali Yadav" at bounding box center [278, 128] width 54 height 10
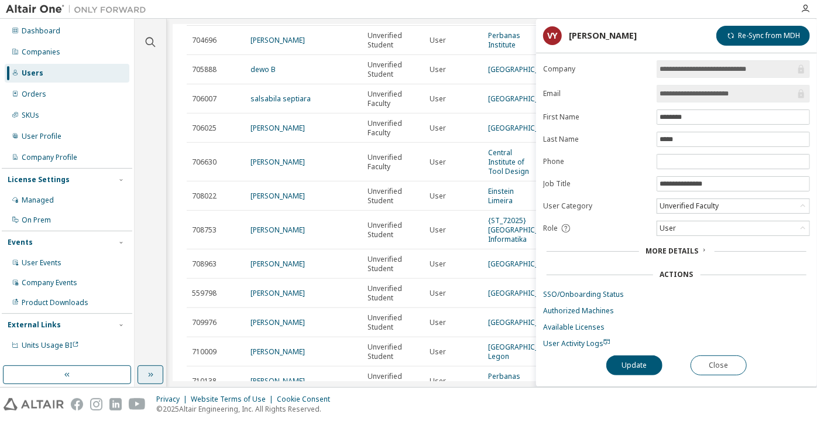
scroll to position [266, 0]
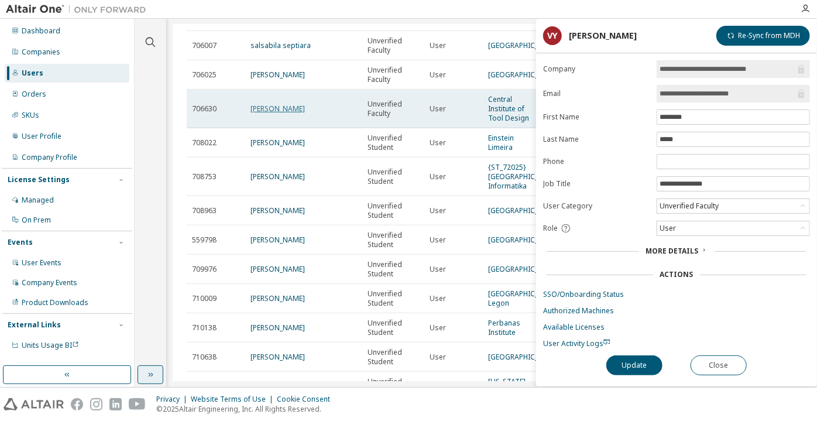
click at [272, 114] on link "Anil Bairapudi" at bounding box center [278, 109] width 54 height 10
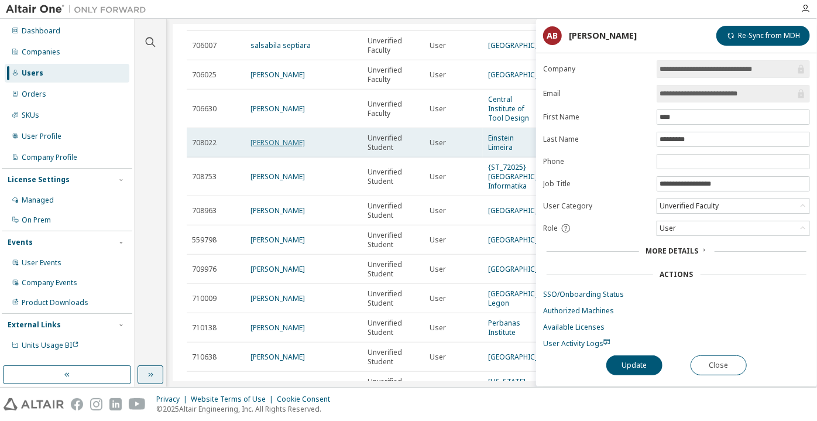
click at [269, 148] on link "Paulo Vinicius Padilha" at bounding box center [278, 143] width 54 height 10
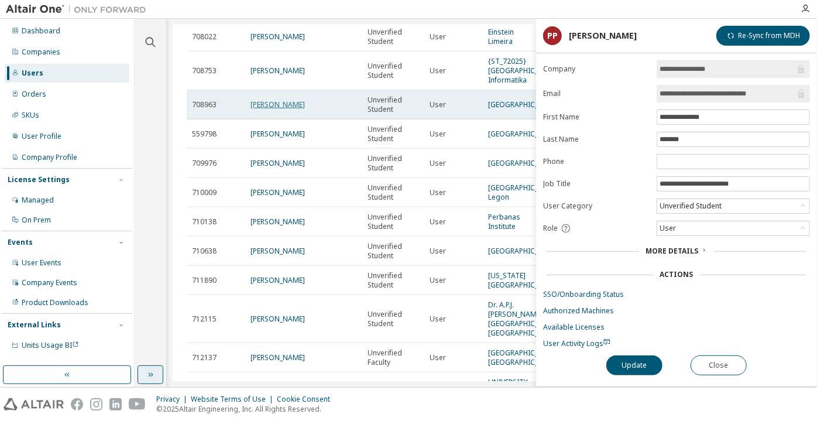
scroll to position [372, 0]
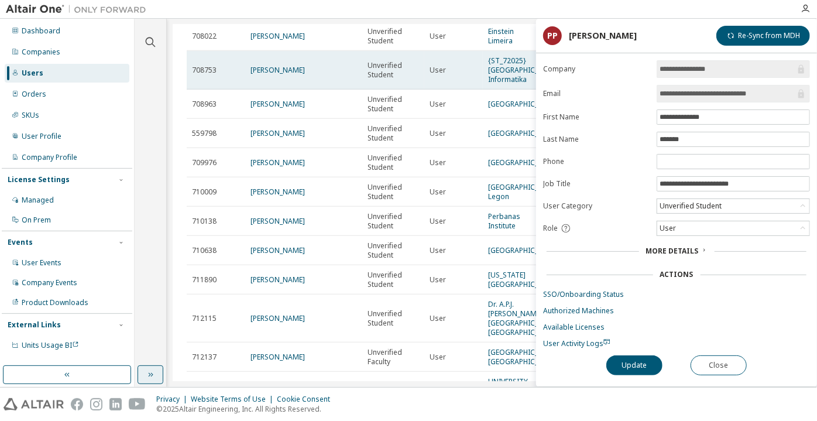
click at [272, 90] on td "Khoiryah Namira" at bounding box center [303, 70] width 117 height 39
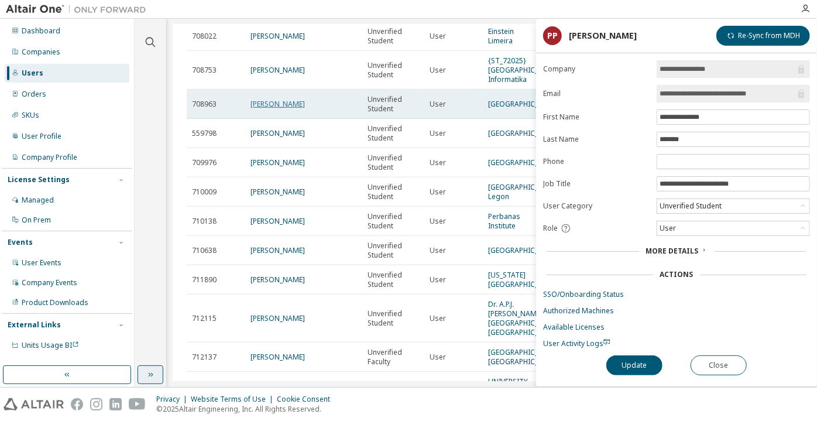
click at [273, 109] on link "[PERSON_NAME]" at bounding box center [278, 104] width 54 height 10
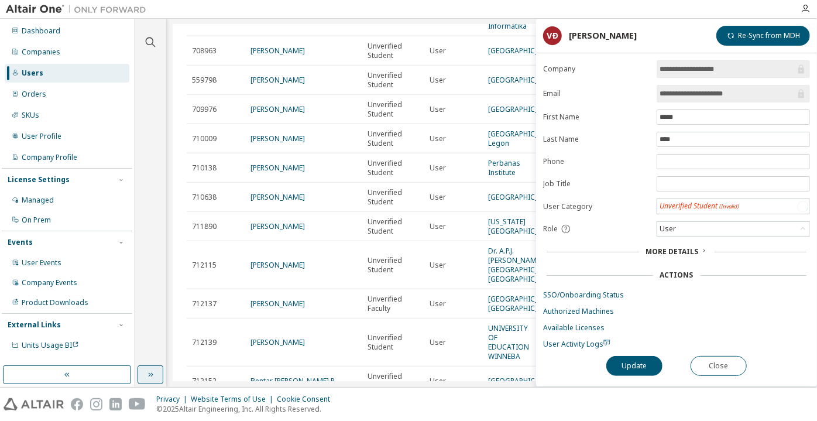
scroll to position [479, 0]
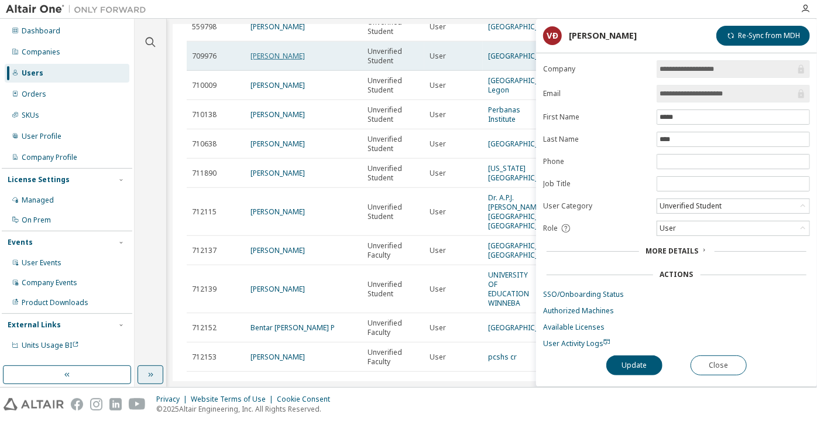
click at [267, 61] on link "Ahmad Rafli Syafrianoor" at bounding box center [278, 56] width 54 height 10
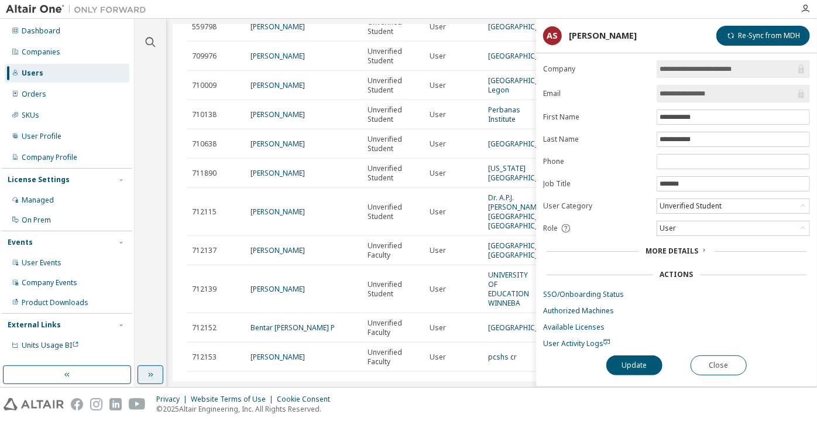
click at [575, 338] on span "User Activity Logs" at bounding box center [576, 343] width 67 height 10
drag, startPoint x: 710, startPoint y: 90, endPoint x: 749, endPoint y: 90, distance: 38.6
click at [749, 90] on input "**********" at bounding box center [728, 94] width 136 height 12
click at [701, 358] on button "Close" at bounding box center [719, 365] width 56 height 20
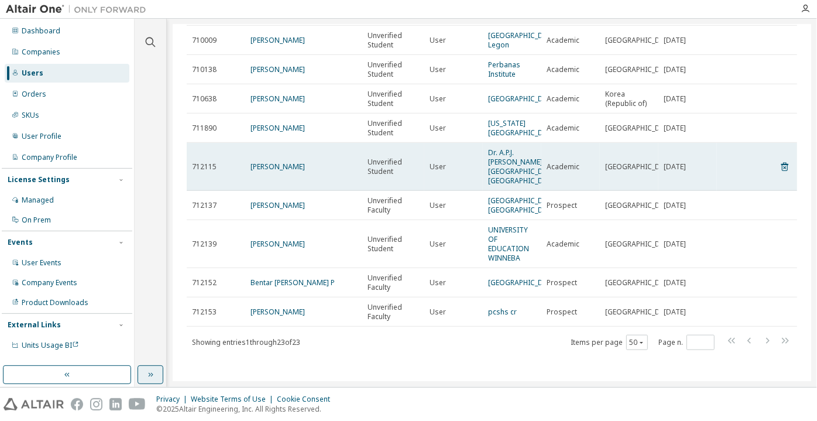
scroll to position [591, 0]
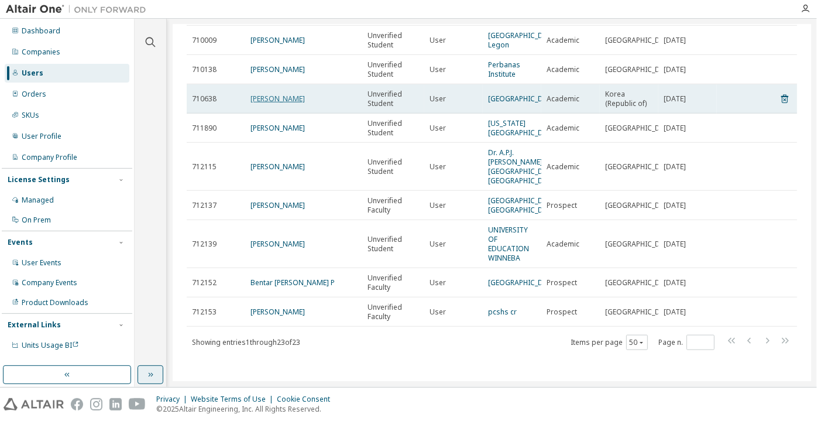
click at [279, 101] on link "Azira Naila" at bounding box center [278, 99] width 54 height 10
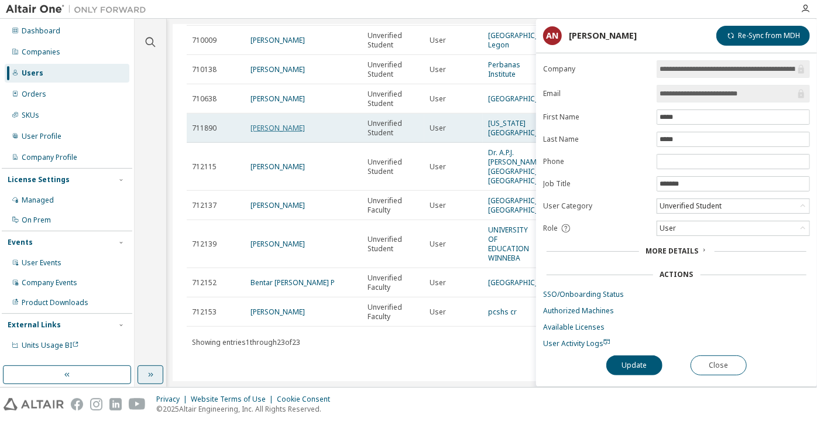
click at [277, 133] on link "Amanda Cashwell" at bounding box center [278, 128] width 54 height 10
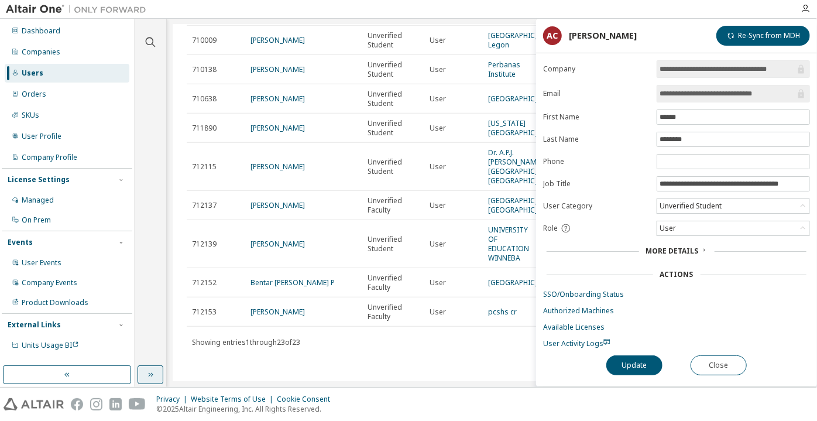
drag, startPoint x: 779, startPoint y: 91, endPoint x: 652, endPoint y: 71, distance: 128.6
click at [652, 71] on form "**********" at bounding box center [676, 204] width 267 height 288
click at [692, 363] on button "Close" at bounding box center [719, 365] width 56 height 20
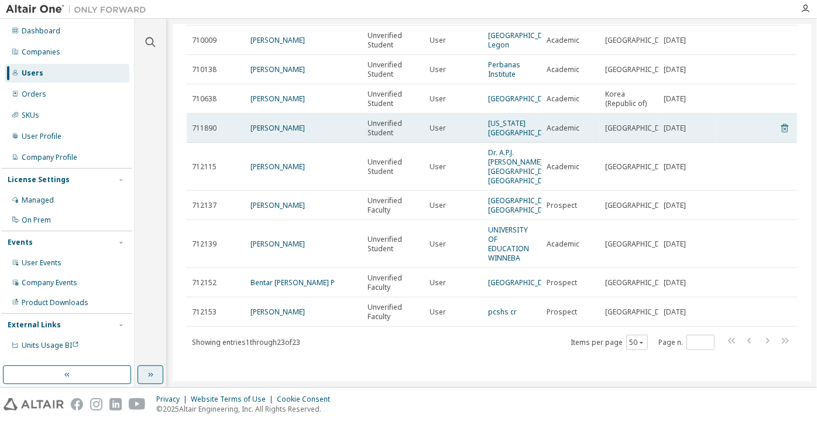
click at [780, 135] on icon at bounding box center [785, 128] width 11 height 14
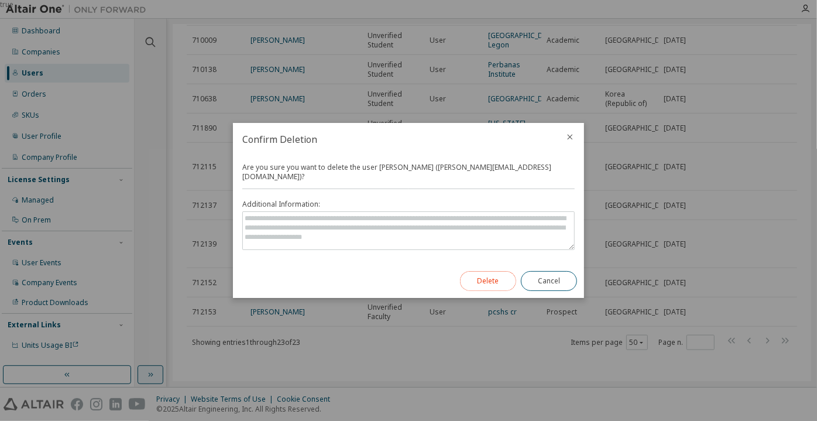
click at [487, 281] on button "Delete" at bounding box center [488, 281] width 56 height 20
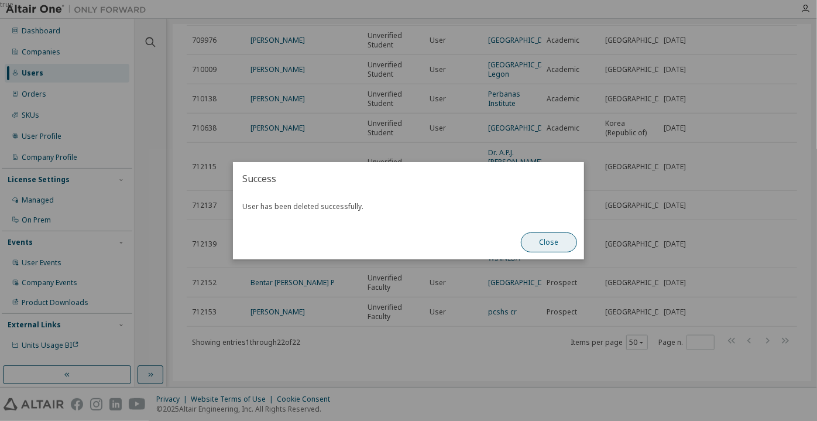
click at [530, 242] on button "Close" at bounding box center [549, 242] width 56 height 20
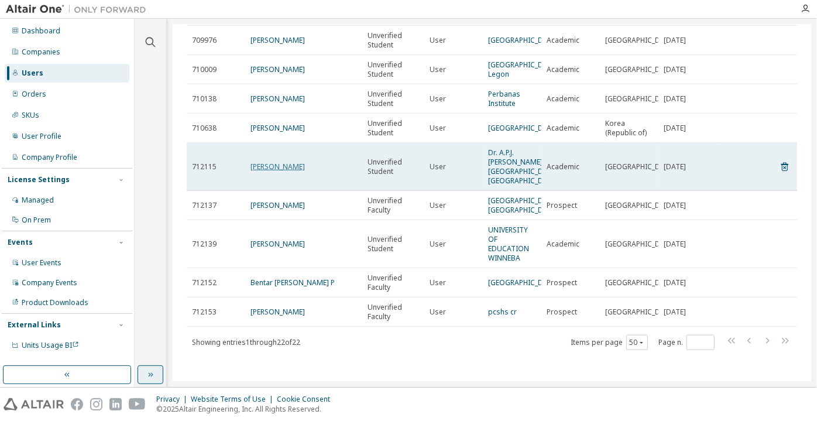
click at [277, 162] on link "Yashika Gupta" at bounding box center [278, 167] width 54 height 10
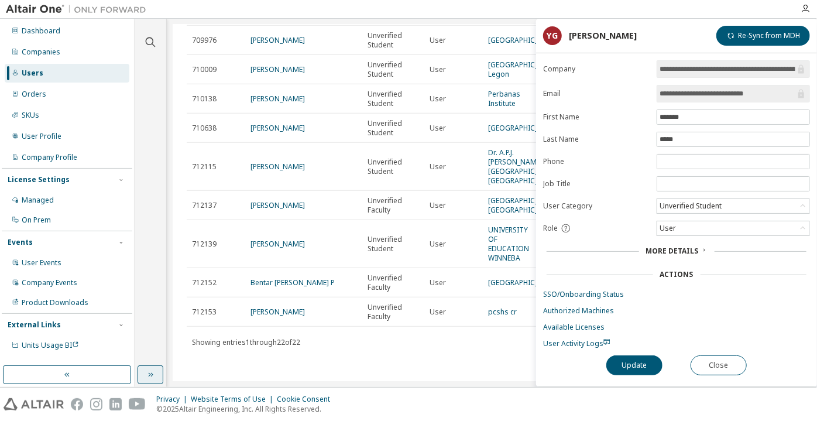
drag, startPoint x: 767, startPoint y: 92, endPoint x: 725, endPoint y: 91, distance: 42.7
click at [725, 91] on input "**********" at bounding box center [728, 94] width 136 height 12
click at [677, 100] on span "**********" at bounding box center [733, 94] width 153 height 18
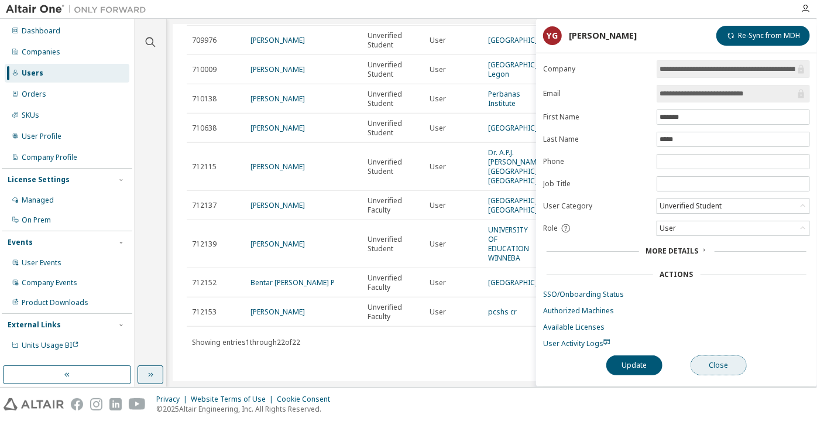
click at [714, 362] on button "Close" at bounding box center [719, 365] width 56 height 20
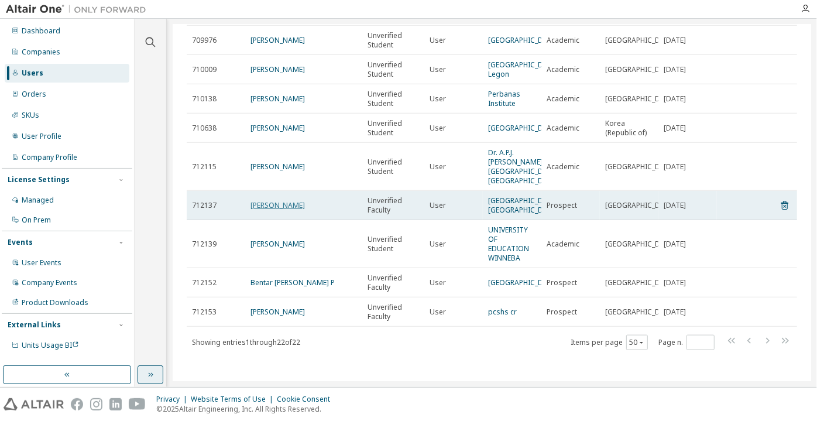
click at [260, 205] on link "MOHAMMAD YASIR" at bounding box center [278, 205] width 54 height 10
